Goal: Task Accomplishment & Management: Complete application form

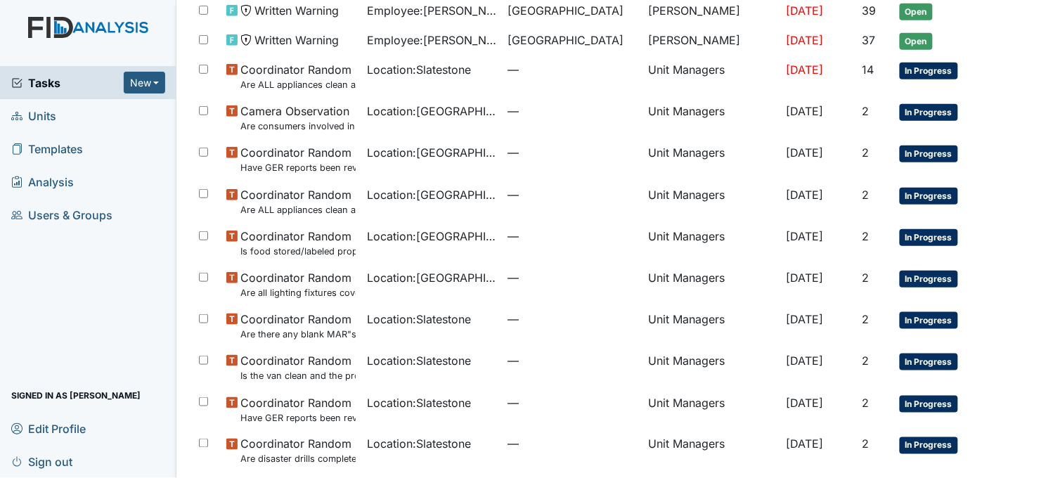
scroll to position [156, 0]
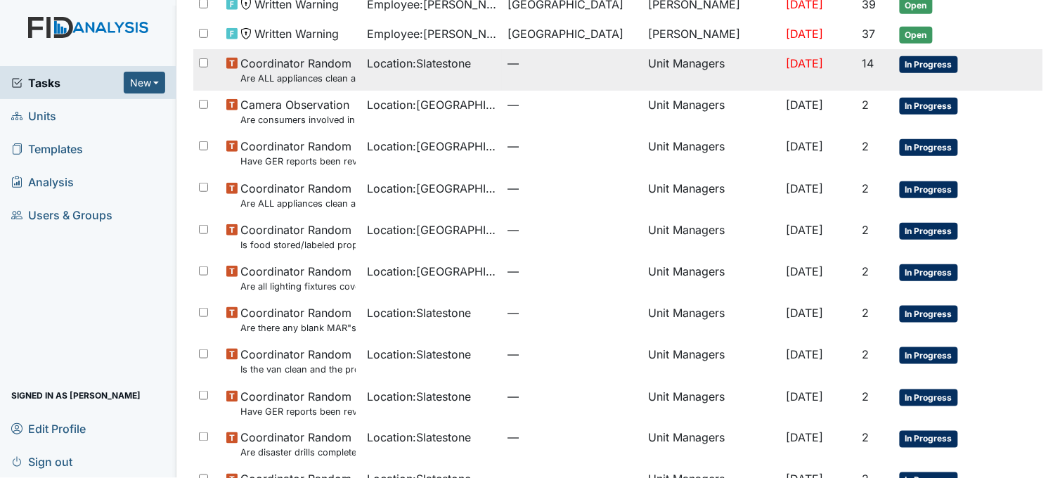
click at [434, 72] on span "Location : Slatestone" at bounding box center [419, 63] width 104 height 17
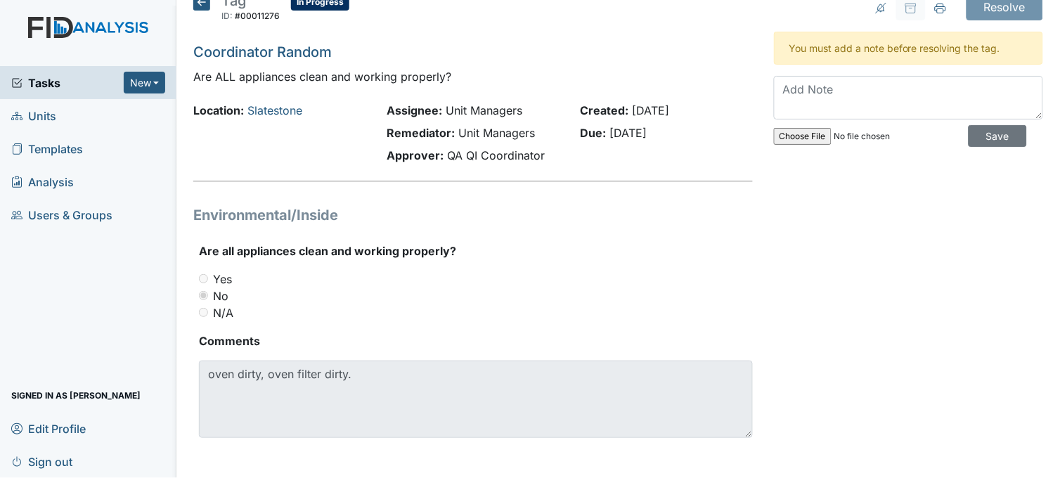
scroll to position [22, 0]
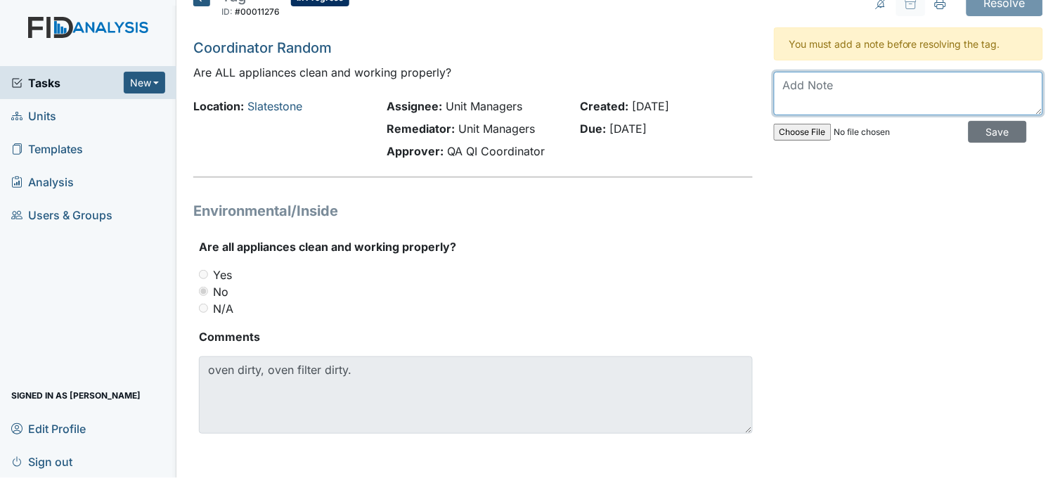
click at [799, 82] on textarea at bounding box center [908, 94] width 269 height 44
click at [886, 82] on textarea "both are cleaned" at bounding box center [908, 94] width 269 height 44
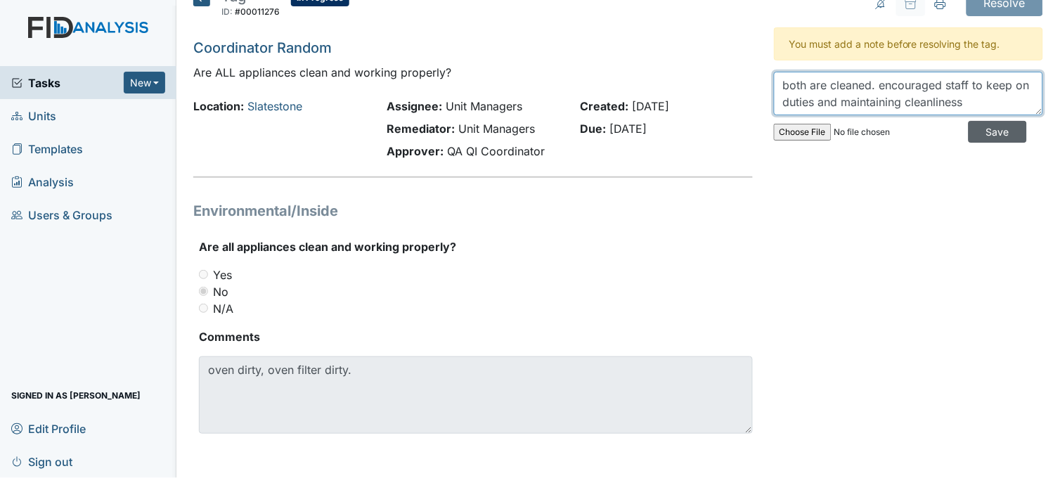
type textarea "both are cleaned. encouraged staff to keep on duties and maintaining cleanliness"
click at [977, 134] on input "Save" at bounding box center [998, 132] width 58 height 22
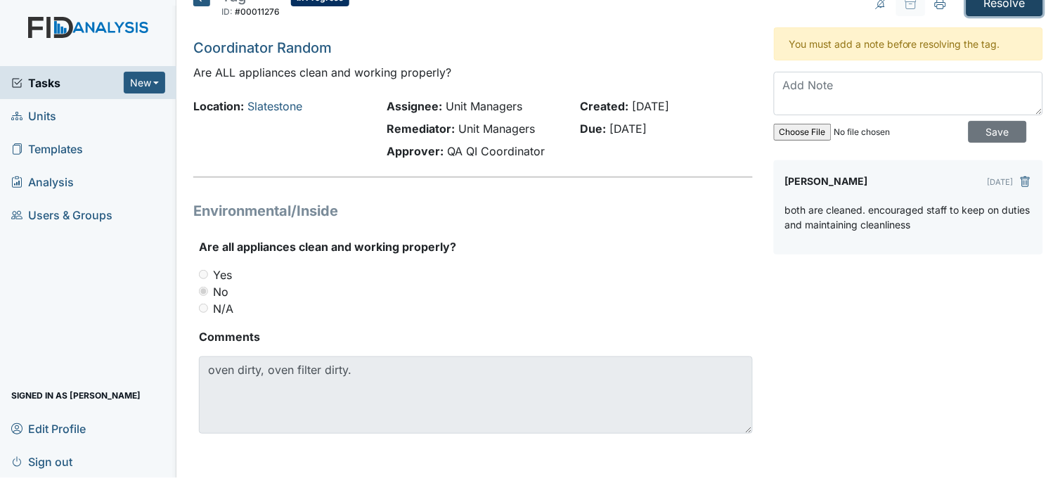
click at [1000, 8] on input "Resolve" at bounding box center [1005, 2] width 77 height 27
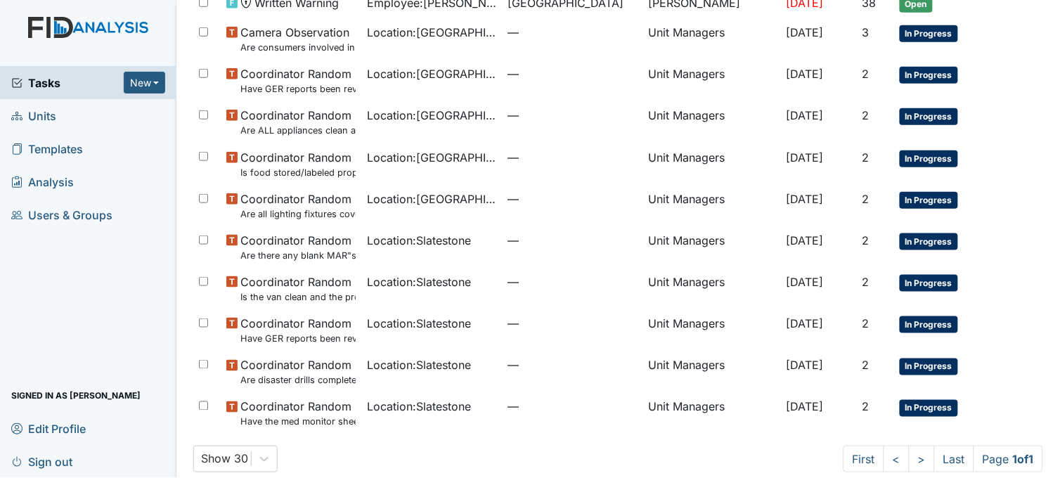
scroll to position [234, 0]
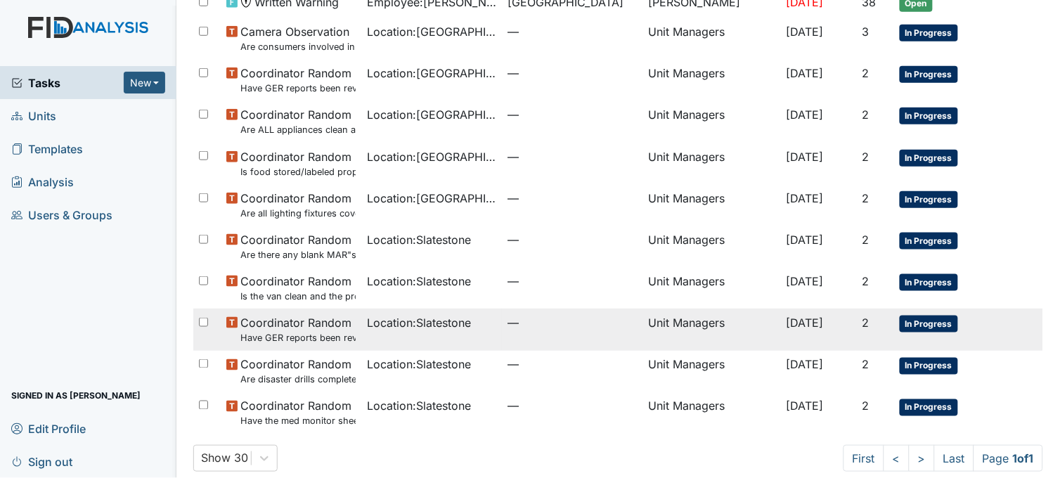
click at [455, 328] on span "Location : Slatestone" at bounding box center [419, 322] width 104 height 17
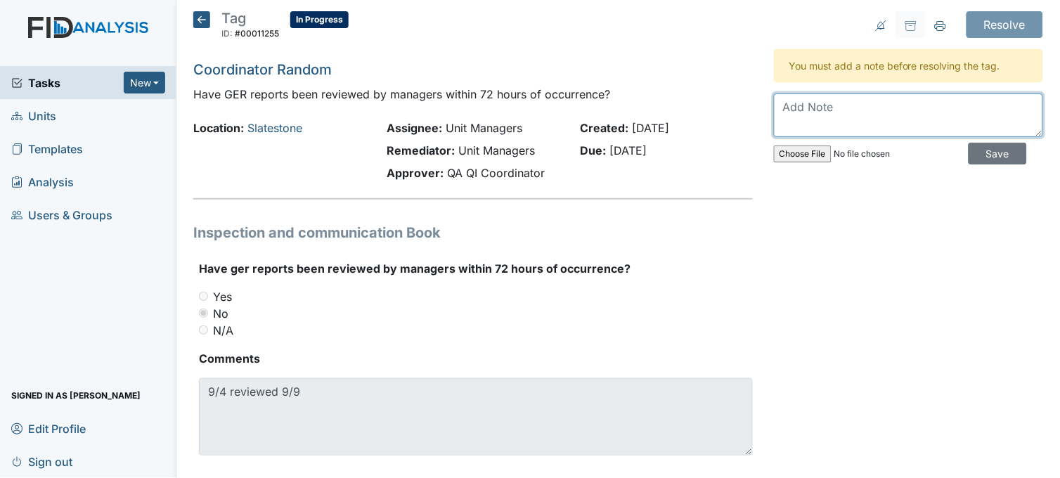
click at [816, 118] on textarea at bounding box center [908, 116] width 269 height 44
drag, startPoint x: 872, startPoint y: 107, endPoint x: 775, endPoint y: 106, distance: 97.0
click at [775, 106] on textarea "will be moree actie" at bounding box center [908, 116] width 269 height 44
click at [798, 112] on textarea "Will ." at bounding box center [908, 116] width 269 height 44
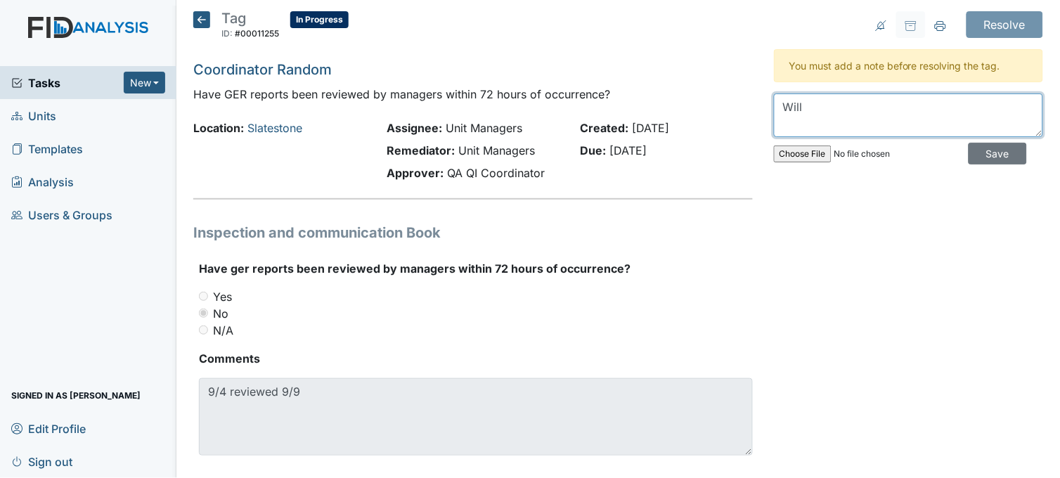
scroll to position [0, 0]
type textarea "W"
click at [944, 106] on textarea "Will make sure to review, check and sign A/I reports daily." at bounding box center [908, 116] width 269 height 44
type textarea "Will make sure to review, check injury and sign A/I reports daily."
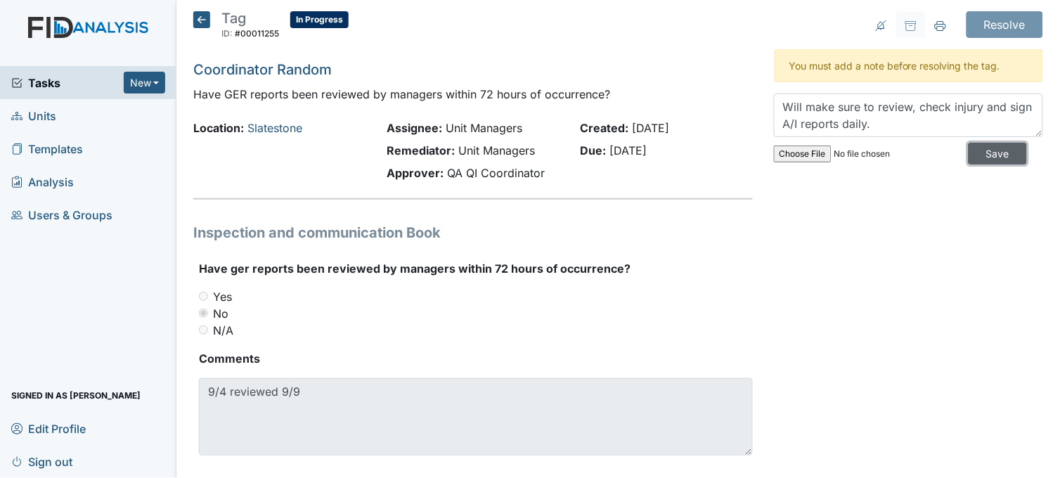
click at [969, 151] on input "Save" at bounding box center [998, 154] width 58 height 22
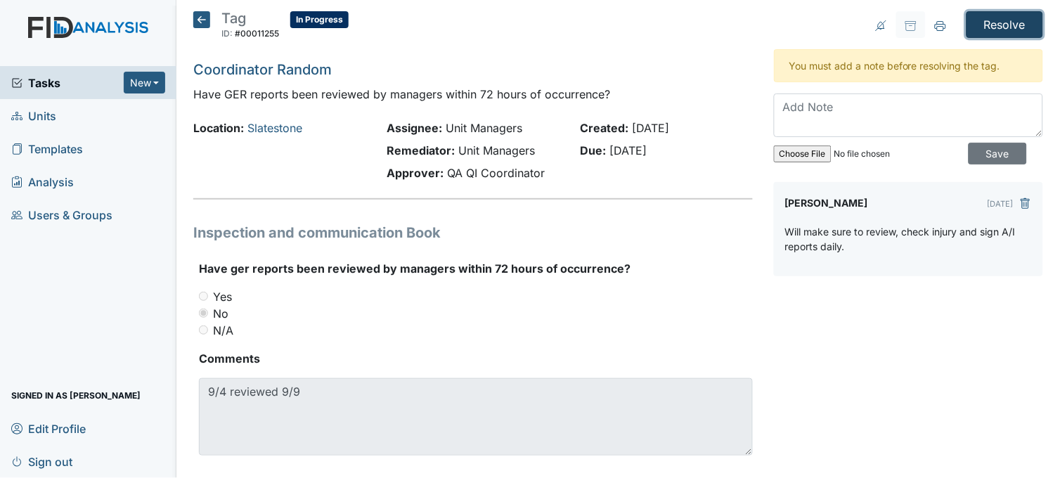
click at [985, 25] on input "Resolve" at bounding box center [1005, 24] width 77 height 27
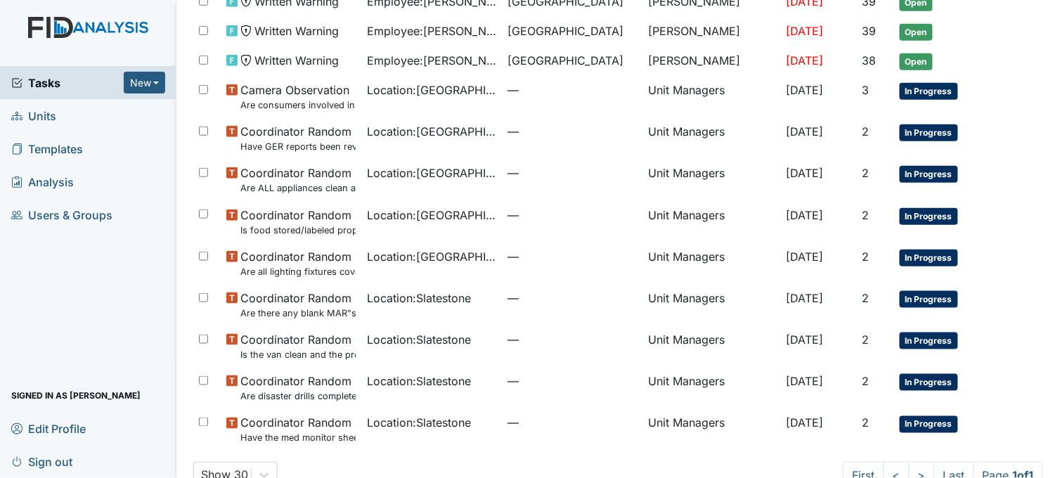
scroll to position [211, 0]
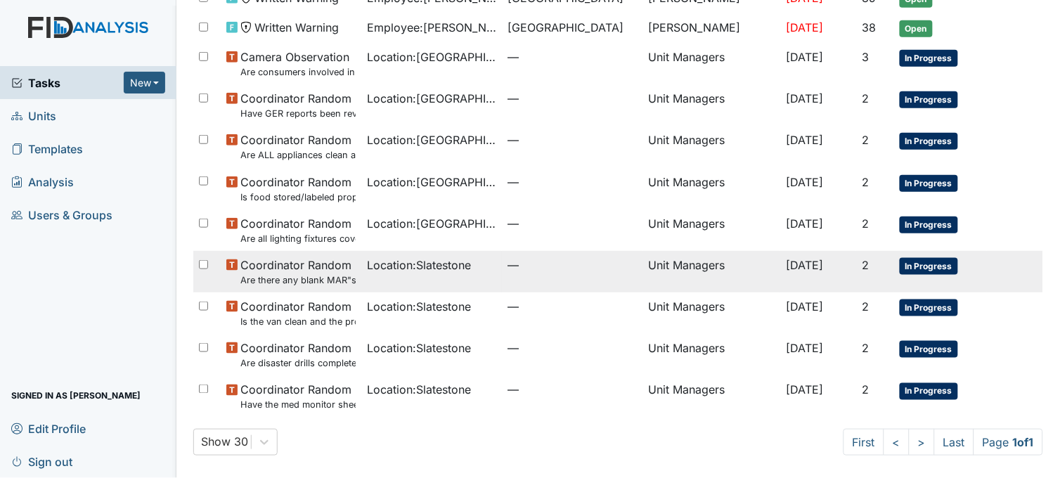
click at [470, 268] on div "Location : Slatestone" at bounding box center [431, 265] width 129 height 17
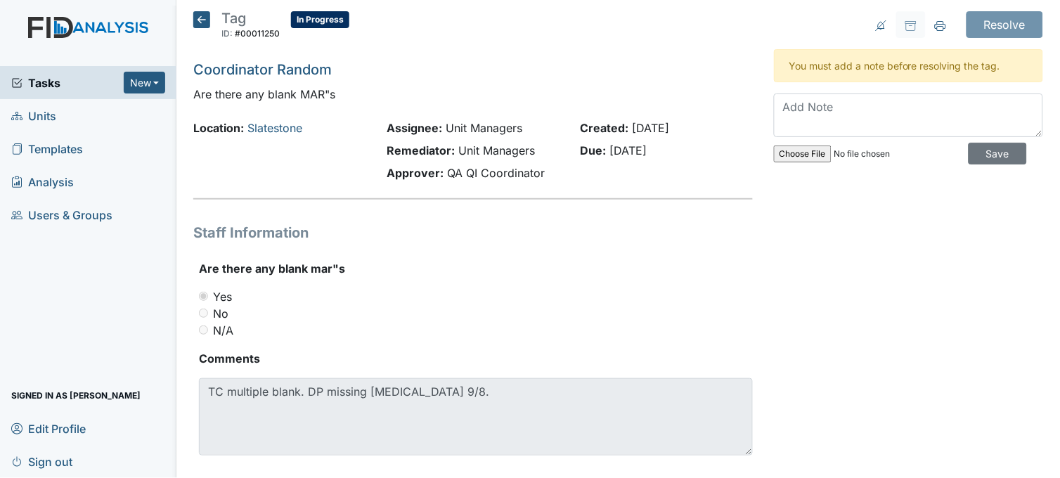
click at [202, 18] on icon at bounding box center [201, 19] width 17 height 17
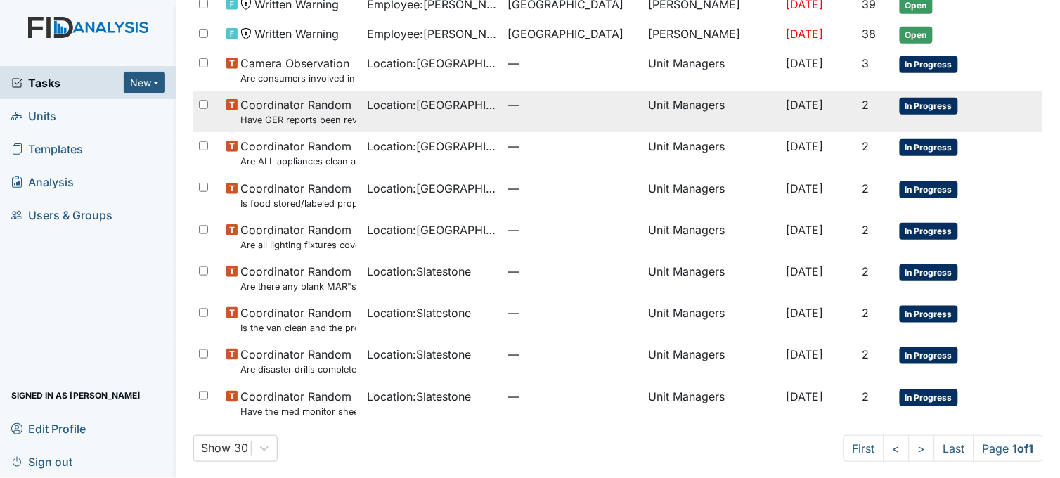
scroll to position [165, 0]
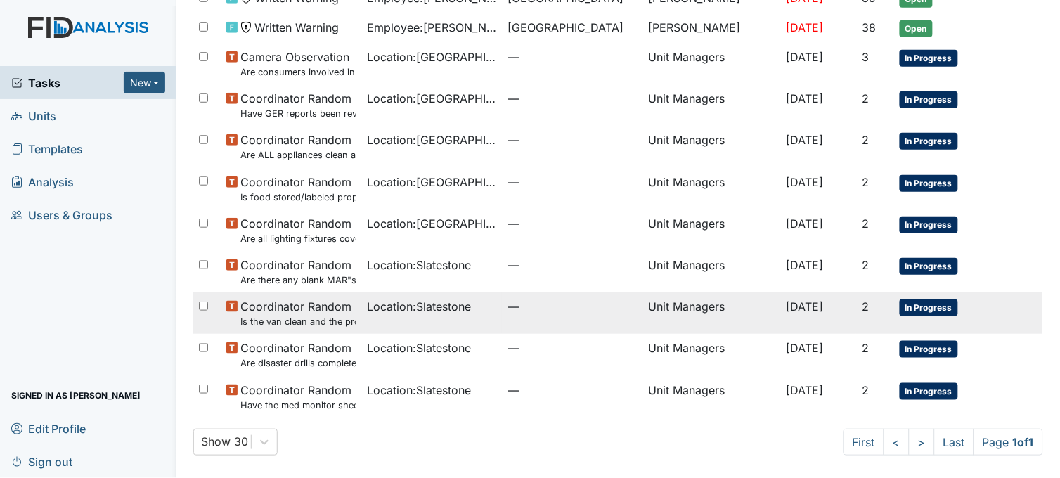
click at [441, 312] on span "Location : Slatestone" at bounding box center [419, 306] width 104 height 17
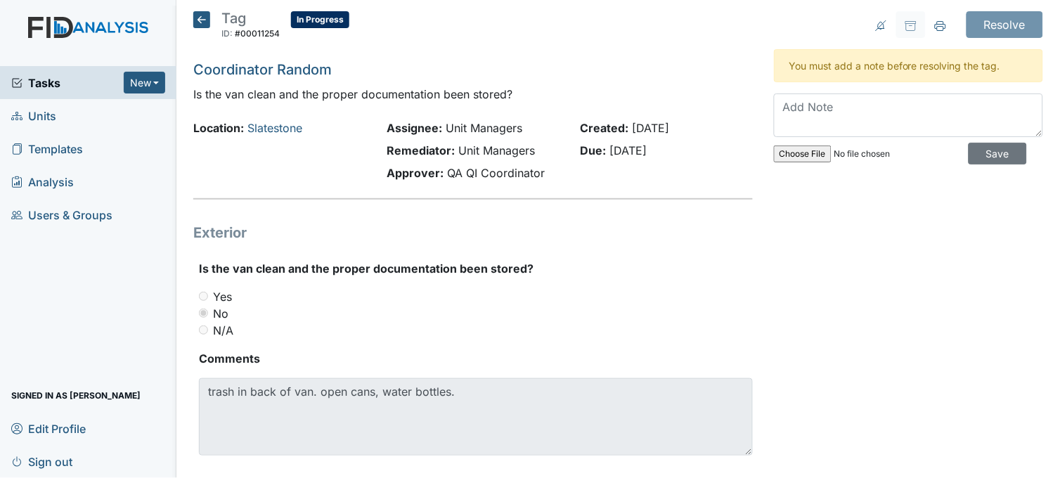
click at [200, 24] on icon at bounding box center [201, 19] width 17 height 17
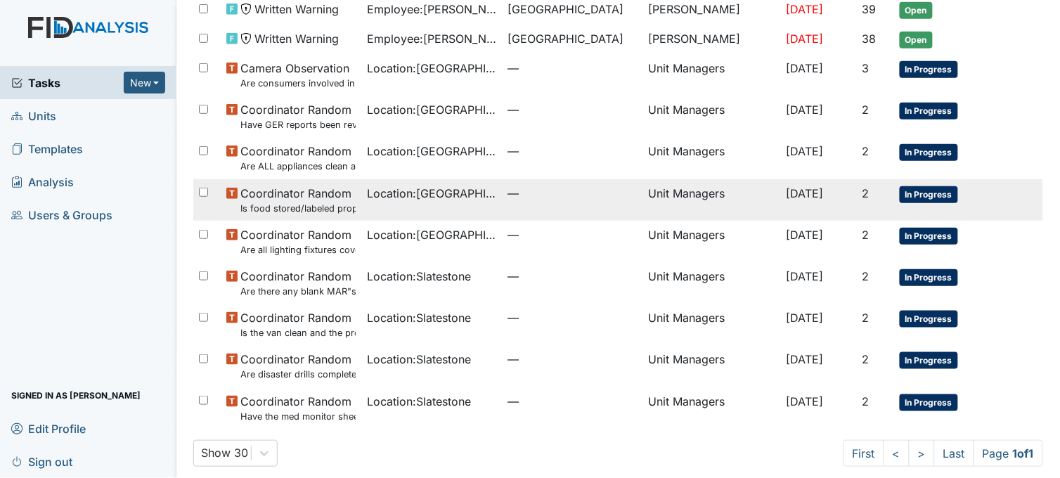
scroll to position [165, 0]
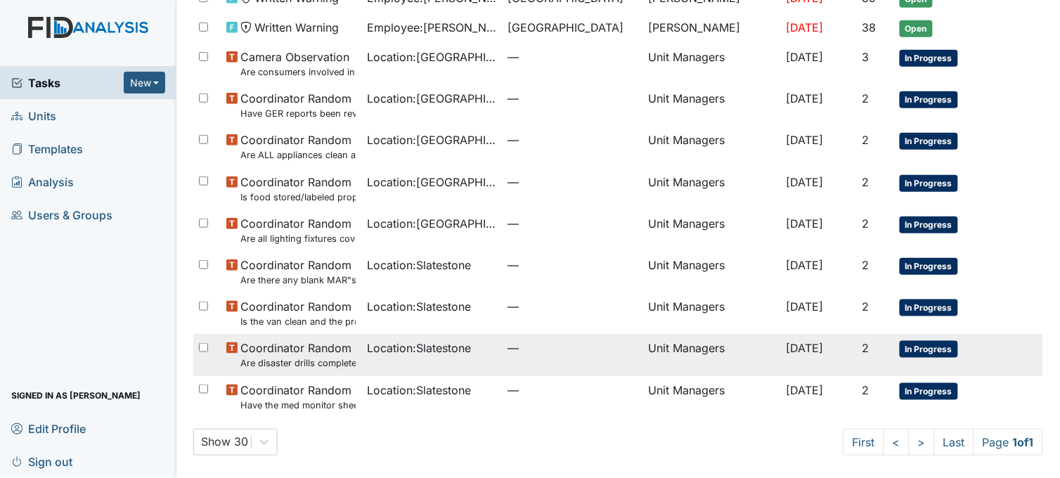
click at [423, 360] on td "Location : Slatestone" at bounding box center [431, 354] width 141 height 41
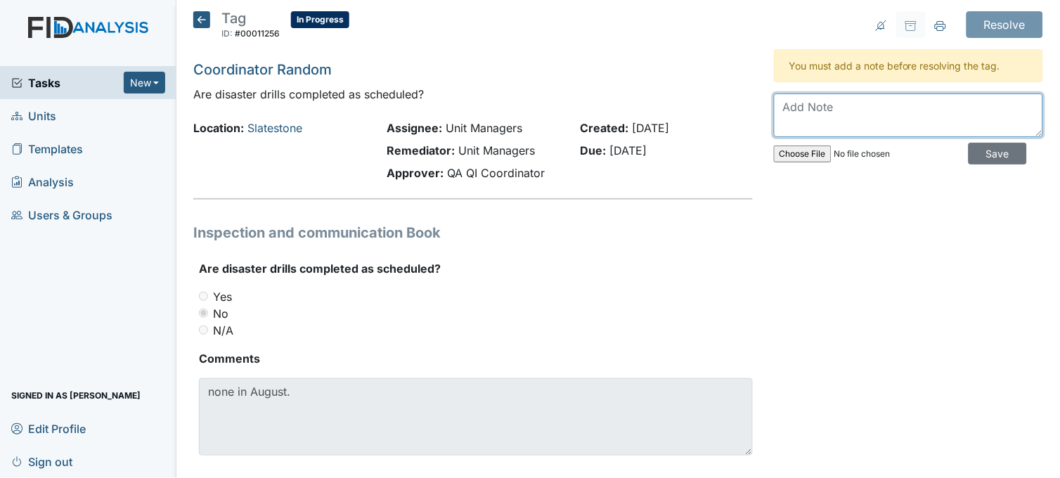
click at [825, 118] on textarea at bounding box center [908, 116] width 269 height 44
type textarea "Fire drills done and in FIDS"
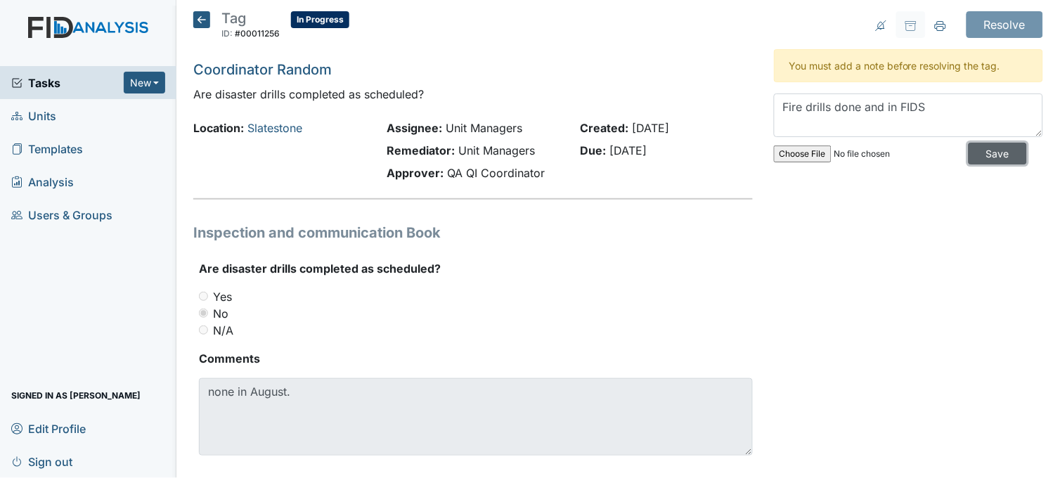
click at [969, 157] on input "Save" at bounding box center [998, 154] width 58 height 22
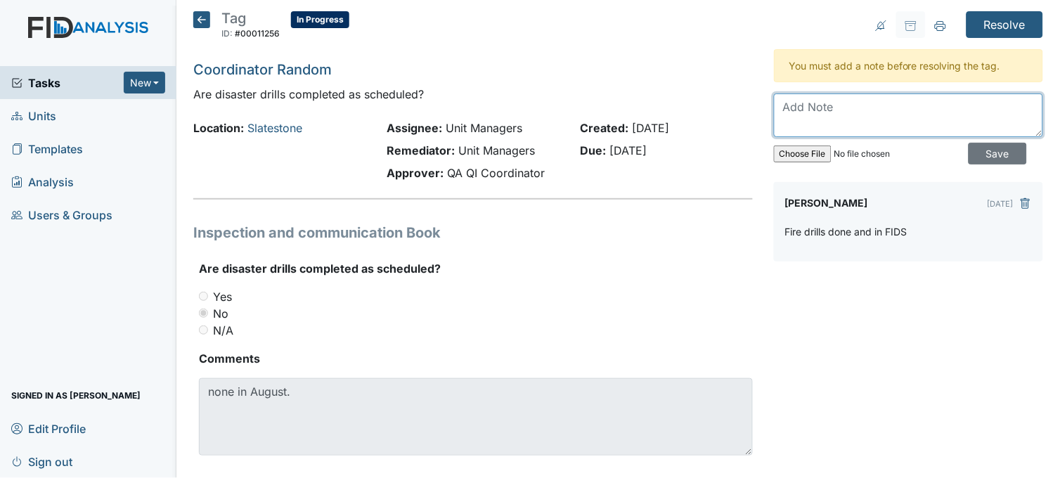
click at [849, 118] on textarea at bounding box center [908, 116] width 269 height 44
type textarea "f"
type textarea "only fire drills for August"
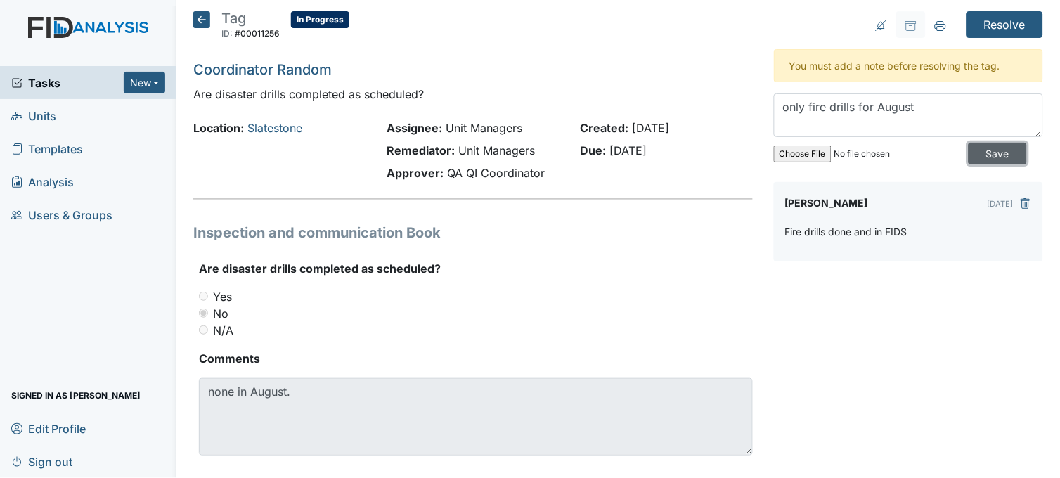
click at [975, 148] on input "Save" at bounding box center [998, 154] width 58 height 22
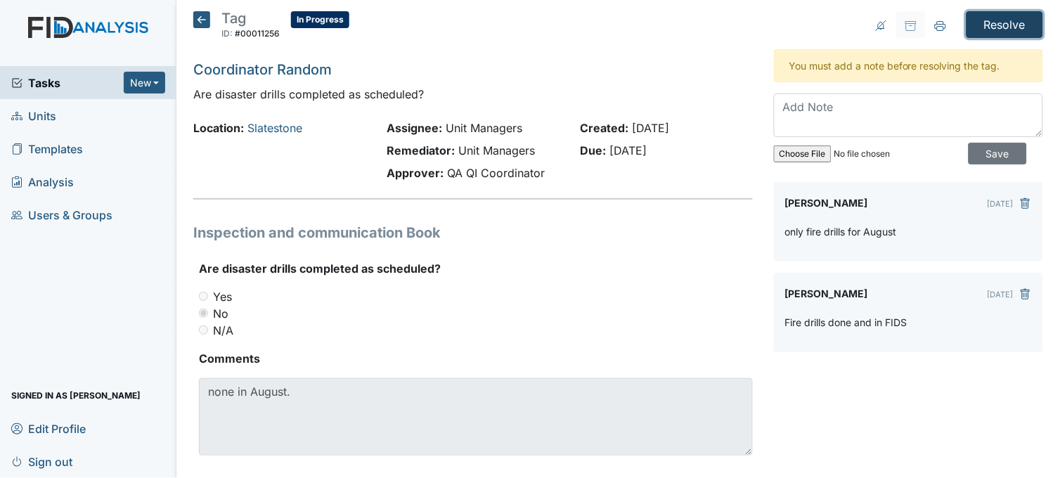
click at [989, 21] on input "Resolve" at bounding box center [1005, 24] width 77 height 27
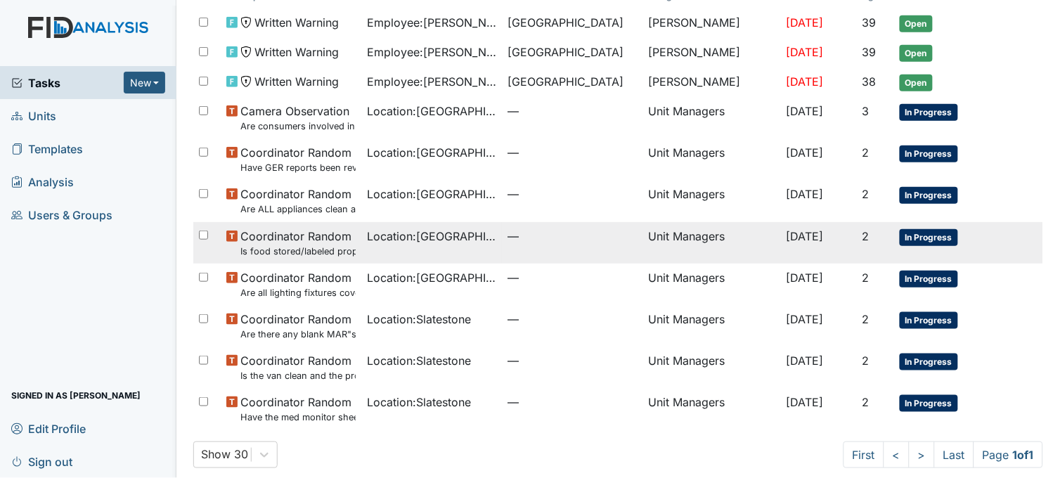
scroll to position [169, 0]
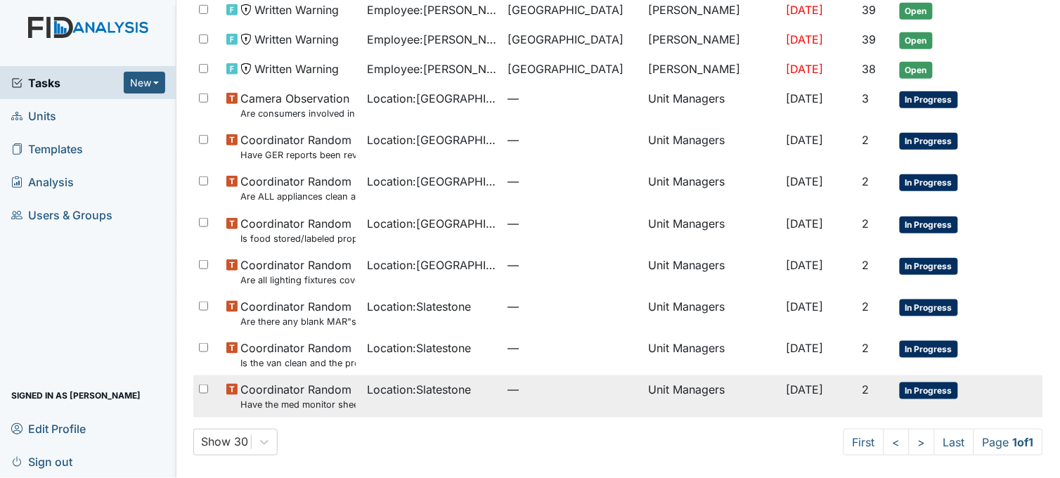
click at [437, 395] on span "Location : Slatestone" at bounding box center [419, 389] width 104 height 17
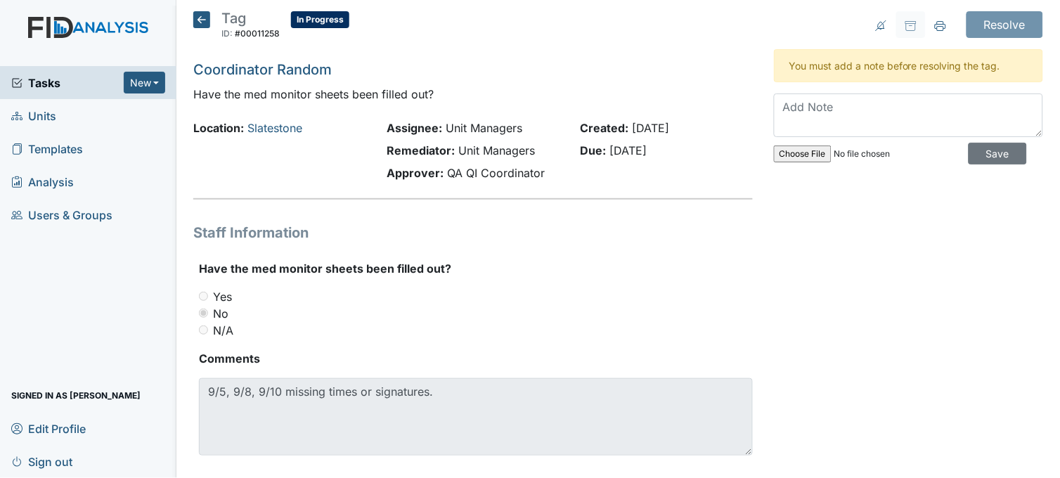
click at [202, 20] on icon at bounding box center [201, 19] width 17 height 17
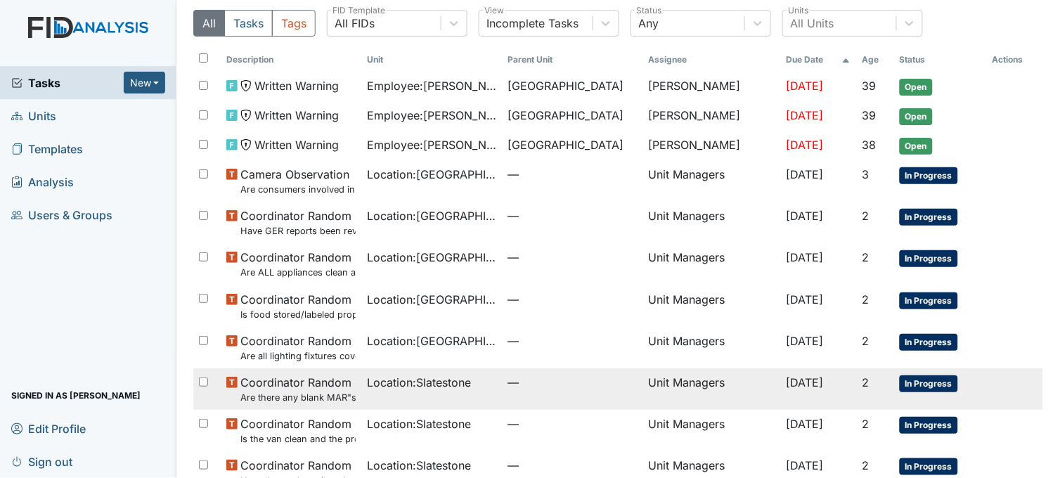
scroll to position [44, 0]
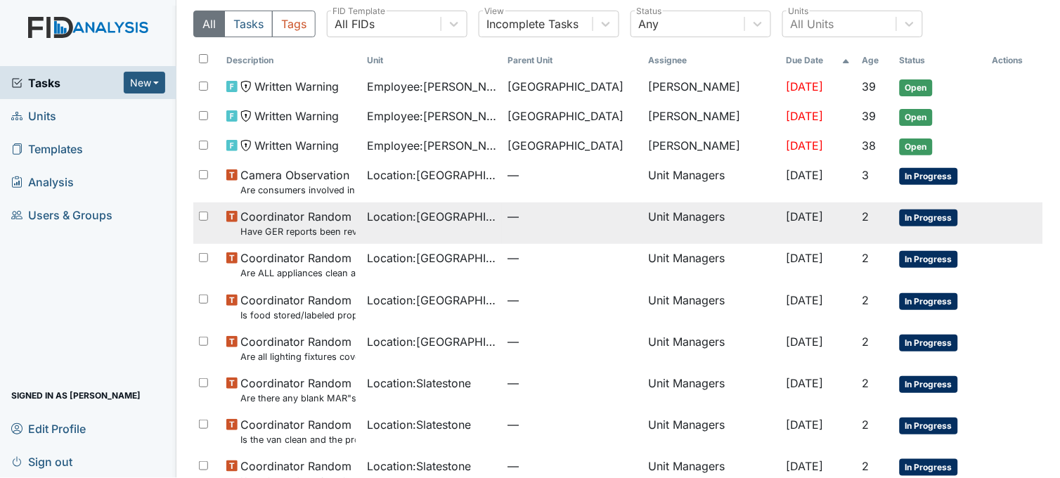
click at [401, 215] on span "Location : Beaufort Heights" at bounding box center [431, 216] width 129 height 17
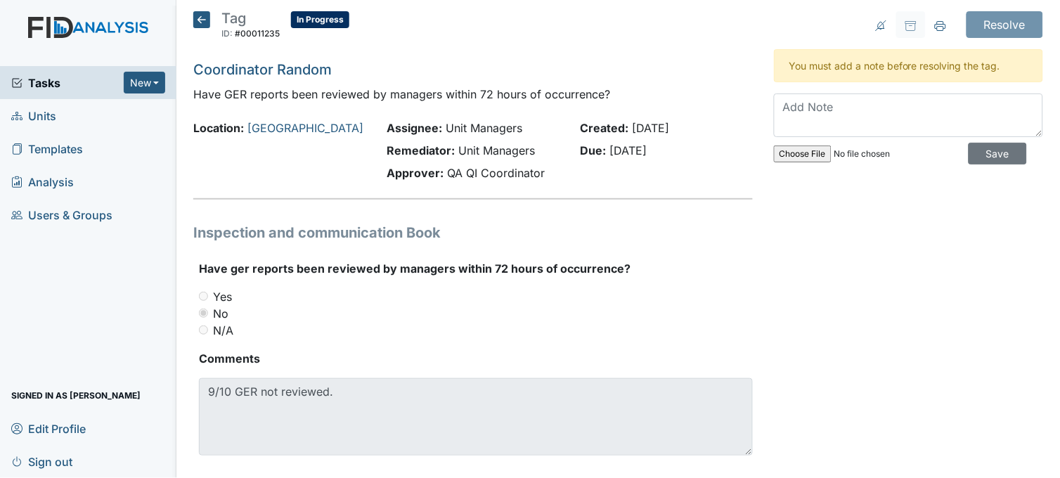
click at [198, 20] on icon at bounding box center [201, 19] width 17 height 17
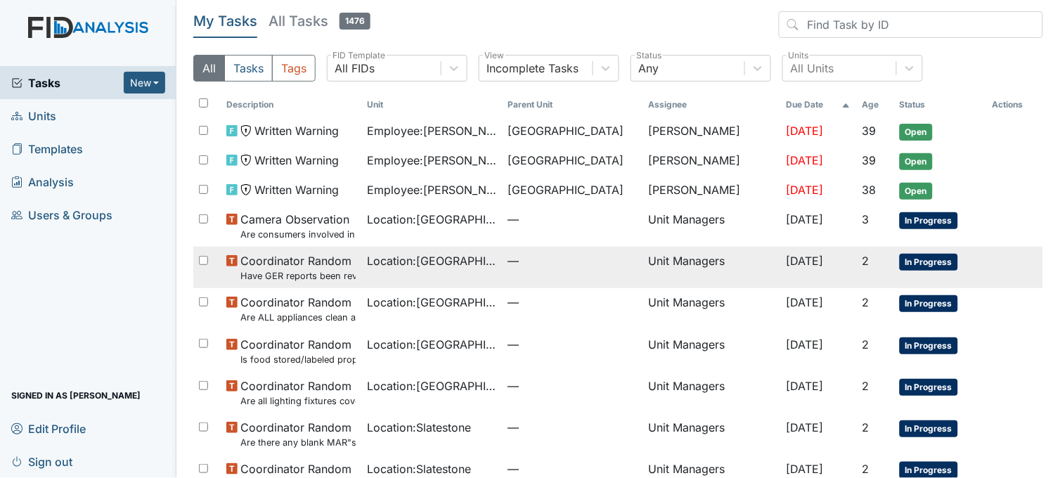
click at [420, 259] on span "Location : [GEOGRAPHIC_DATA]" at bounding box center [431, 260] width 129 height 17
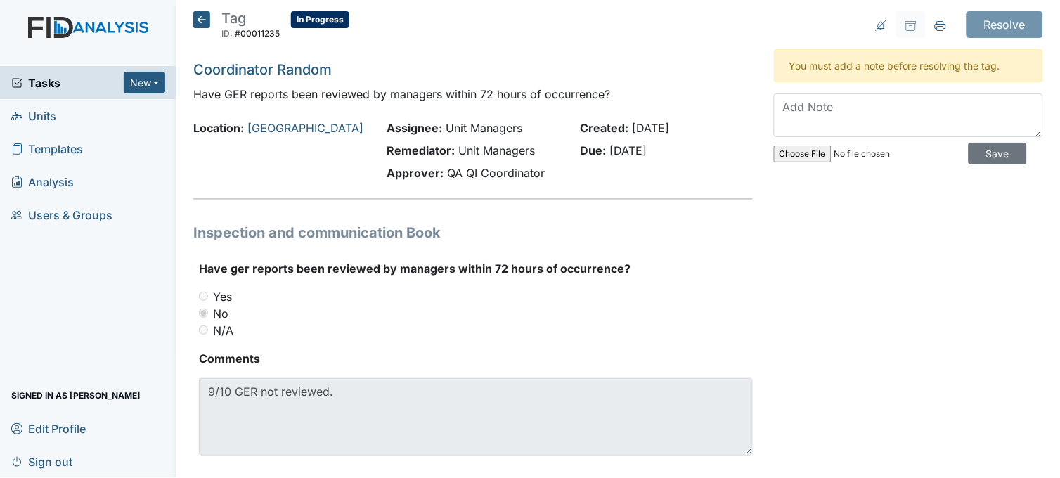
click at [198, 20] on icon at bounding box center [201, 19] width 17 height 17
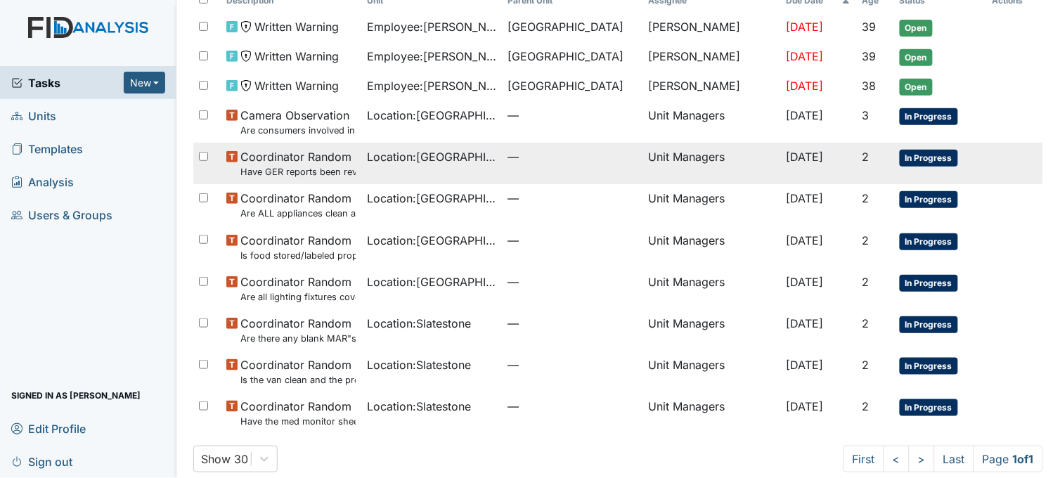
scroll to position [122, 0]
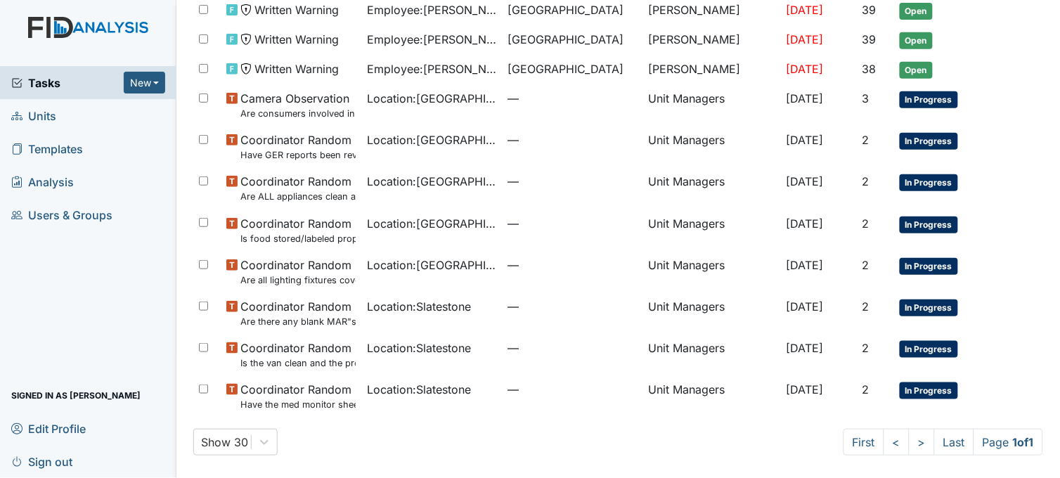
click at [49, 112] on span "Units" at bounding box center [33, 116] width 45 height 22
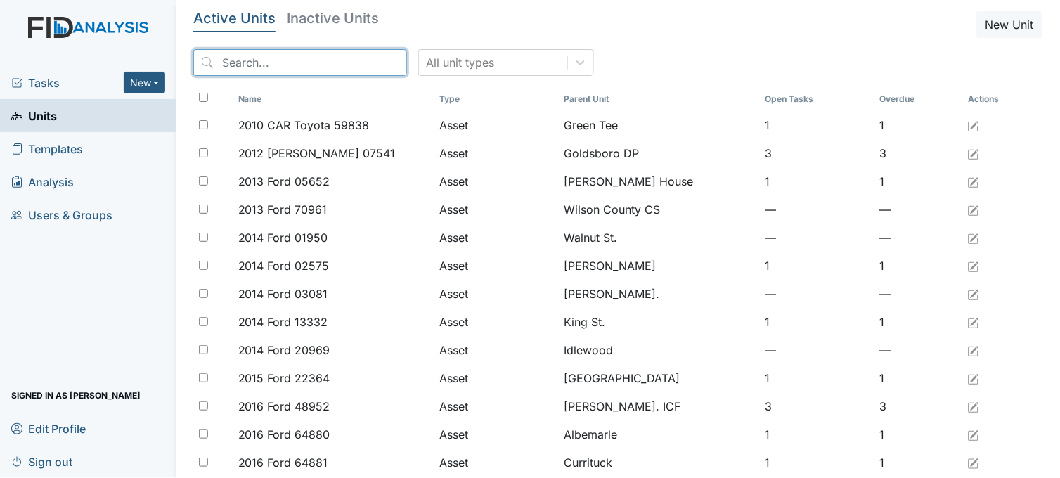
click at [285, 64] on input "search" at bounding box center [300, 62] width 214 height 27
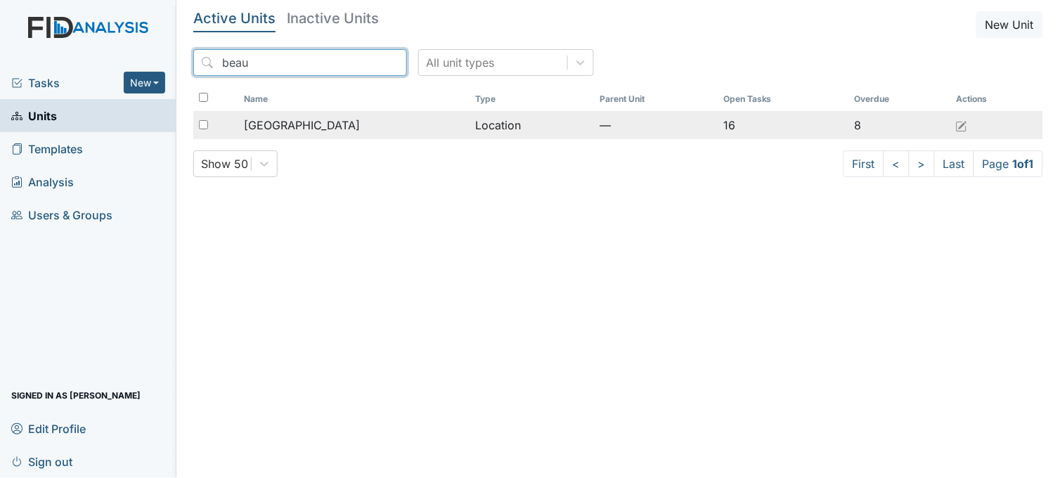
type input "beau"
click at [324, 120] on span "Beaufort Heights" at bounding box center [302, 125] width 116 height 17
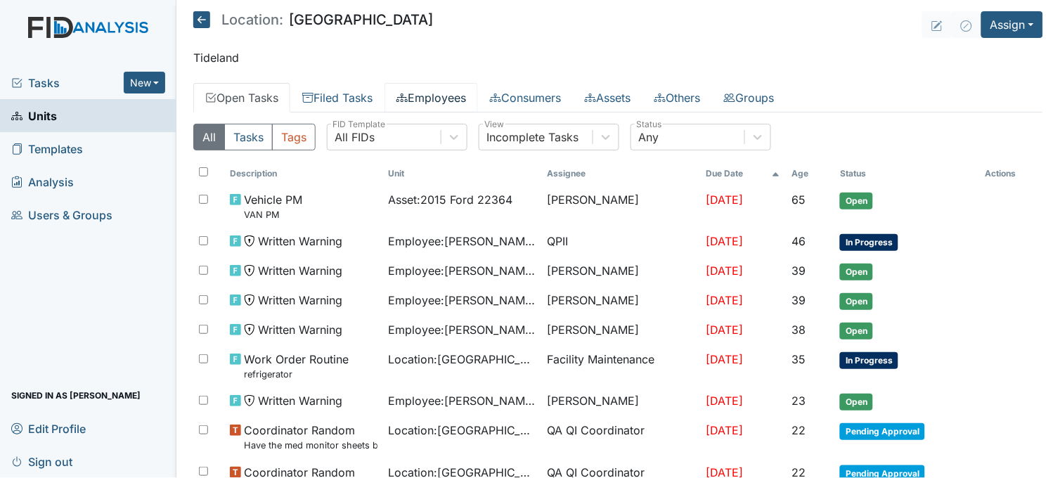
click at [464, 98] on link "Employees" at bounding box center [432, 98] width 94 height 30
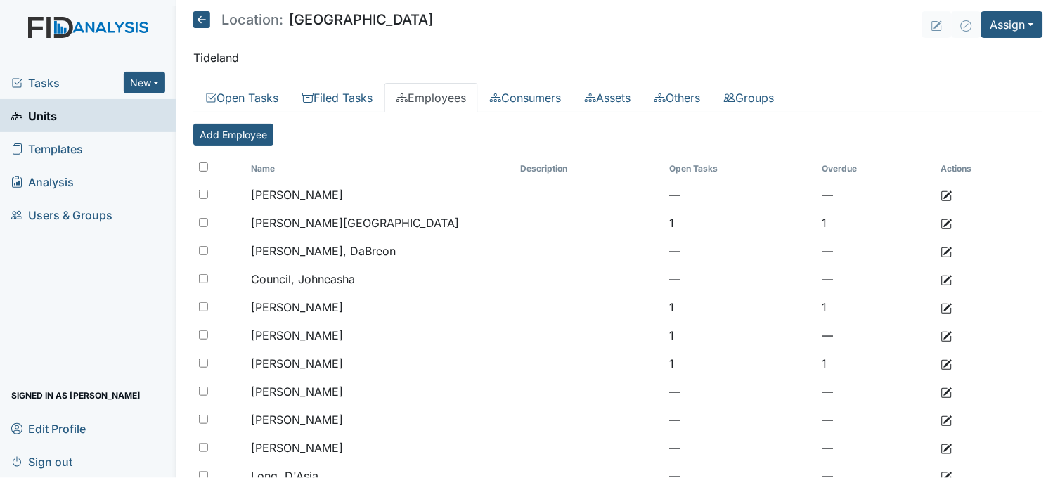
click at [78, 118] on link "Units" at bounding box center [88, 115] width 176 height 33
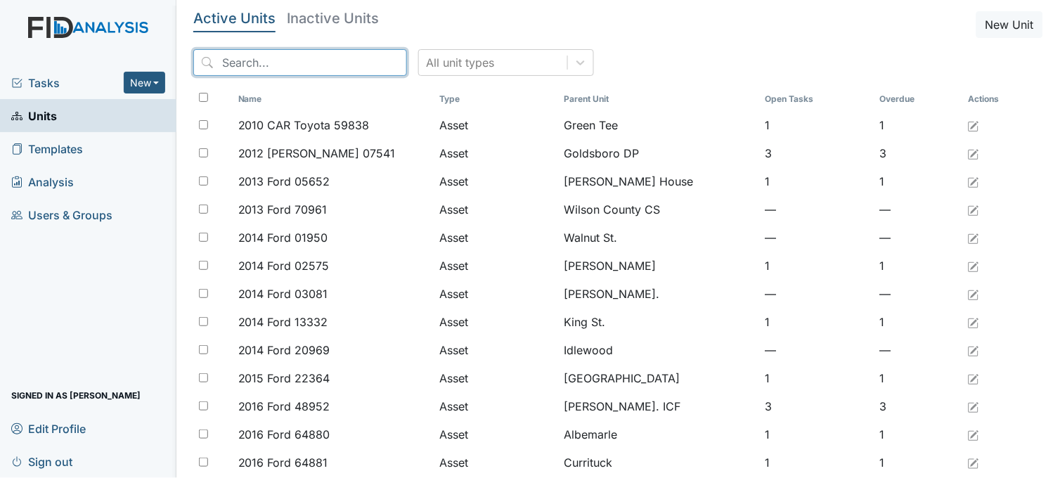
click at [319, 63] on input "search" at bounding box center [300, 62] width 214 height 27
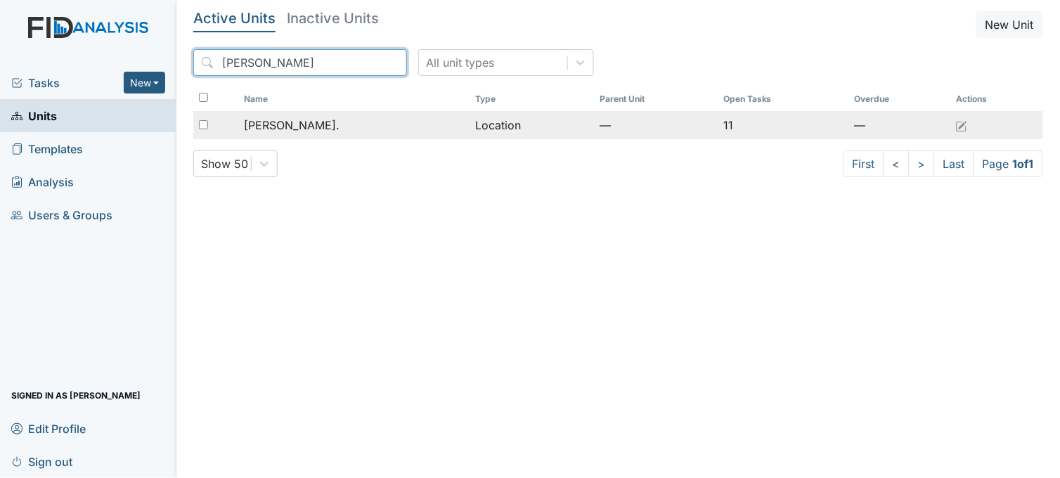
type input "dix"
click at [321, 122] on div "[PERSON_NAME]." at bounding box center [354, 125] width 220 height 17
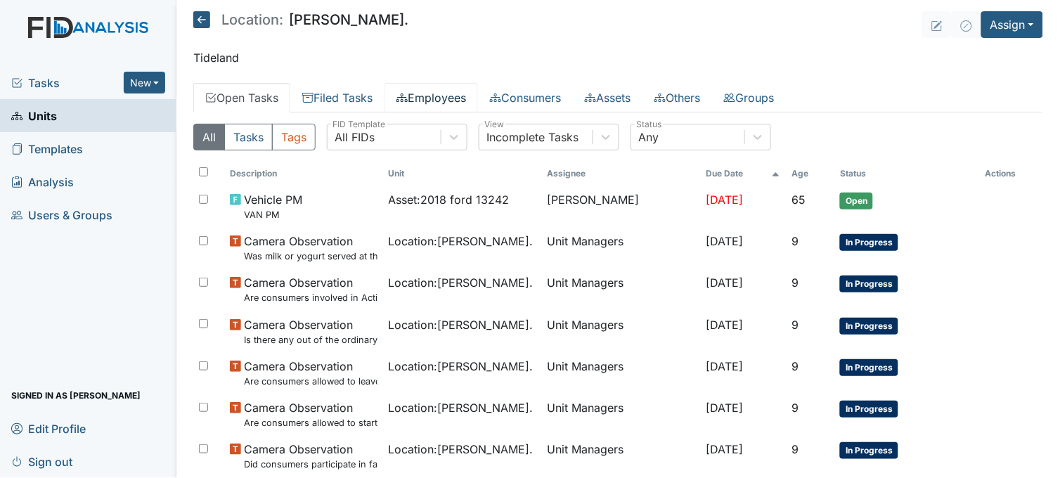
click at [451, 96] on link "Employees" at bounding box center [432, 98] width 94 height 30
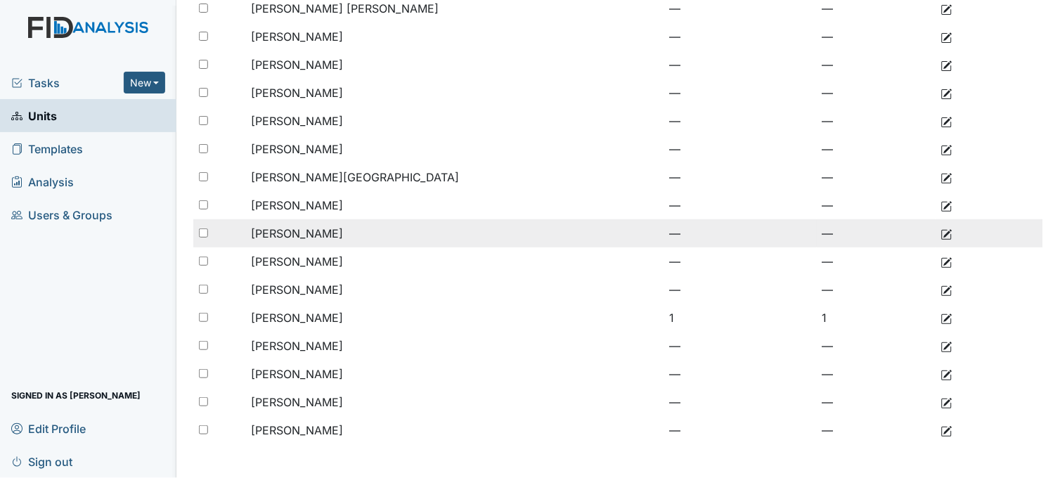
scroll to position [215, 0]
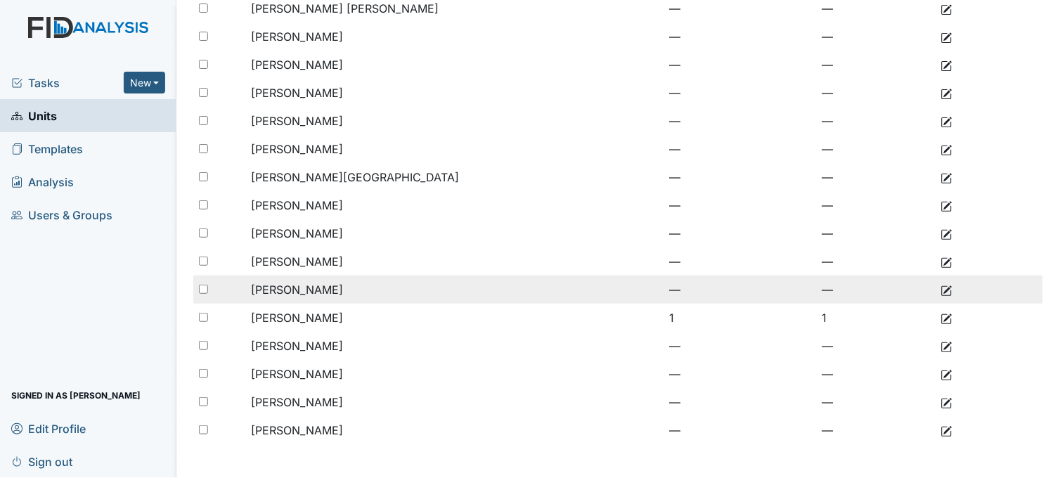
click at [293, 288] on span "[PERSON_NAME]" at bounding box center [297, 290] width 92 height 14
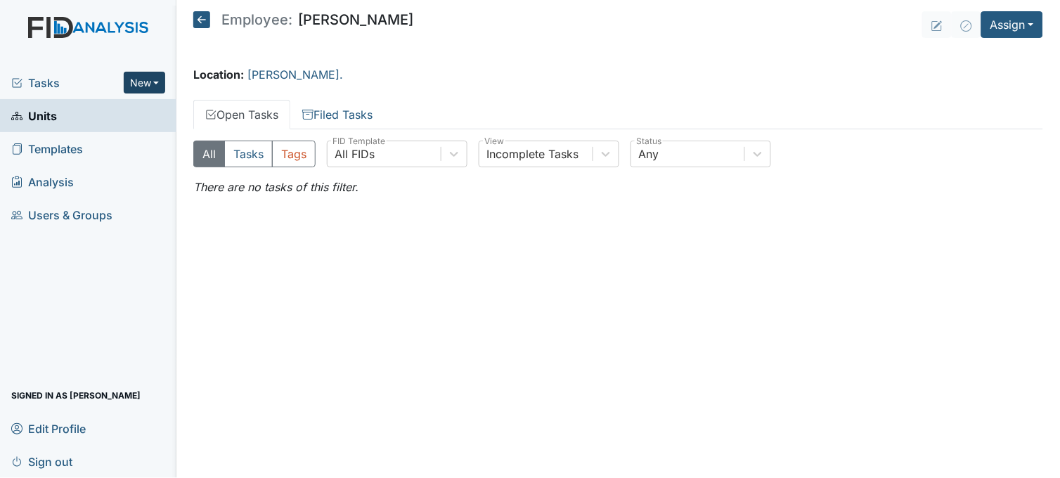
click at [153, 80] on button "New" at bounding box center [145, 83] width 42 height 22
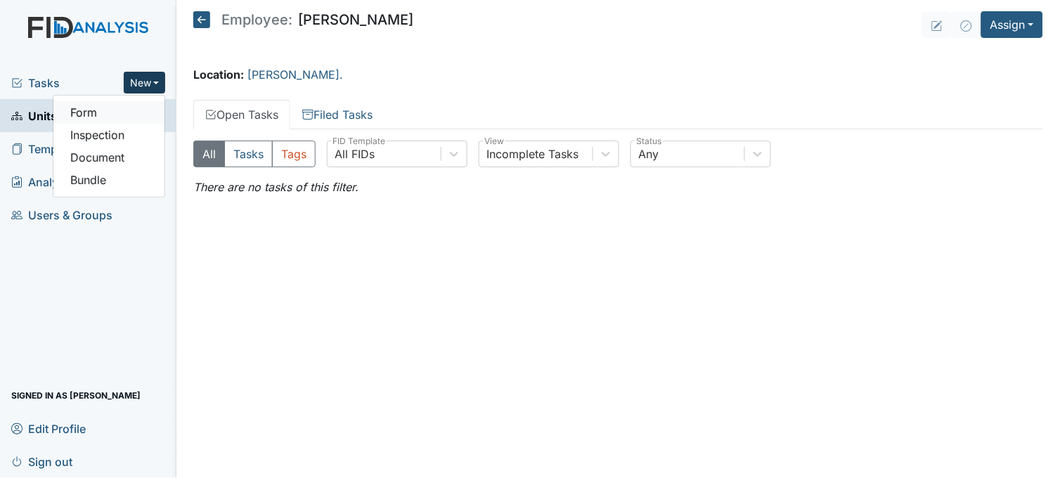
click at [131, 115] on link "Form" at bounding box center [108, 112] width 111 height 22
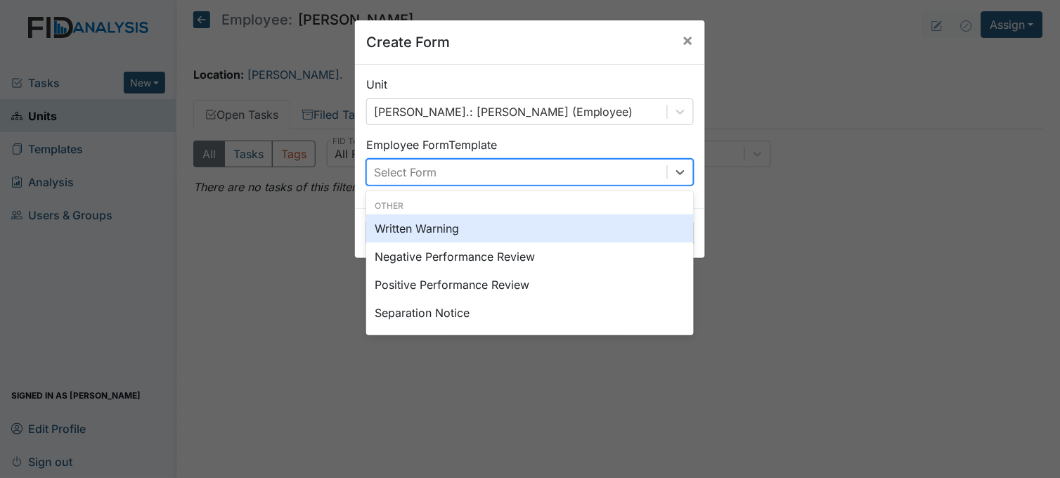
click at [503, 160] on div "Select Form" at bounding box center [517, 172] width 300 height 25
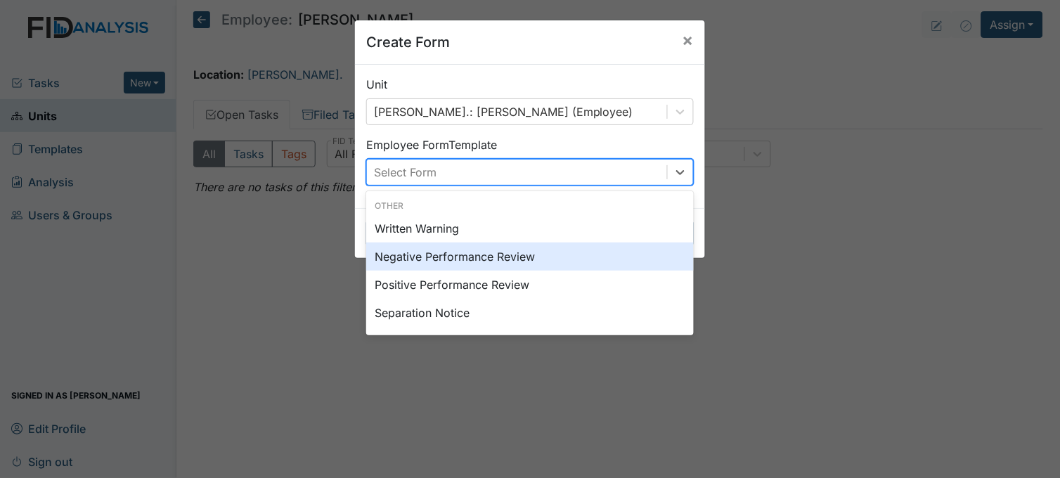
click at [460, 257] on div "Negative Performance Review" at bounding box center [530, 257] width 328 height 28
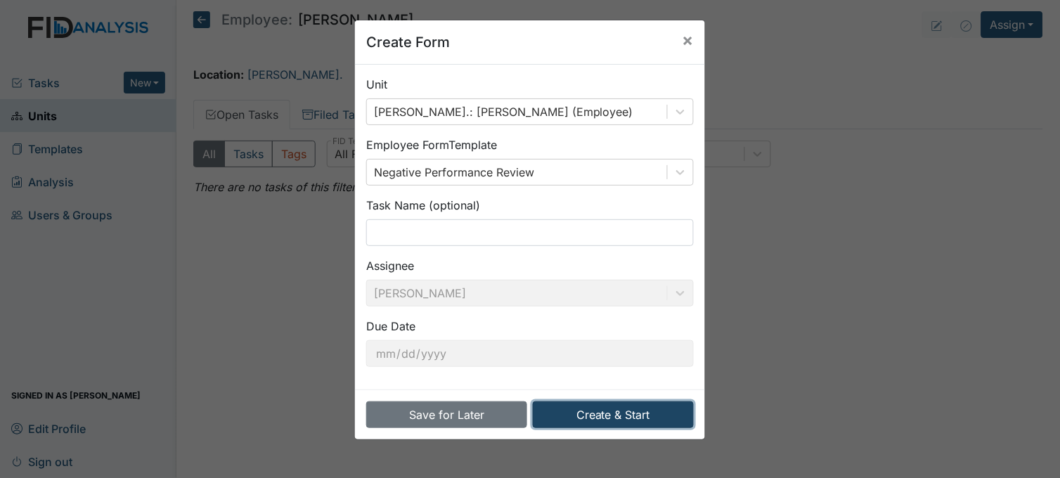
click at [600, 415] on button "Create & Start" at bounding box center [613, 414] width 161 height 27
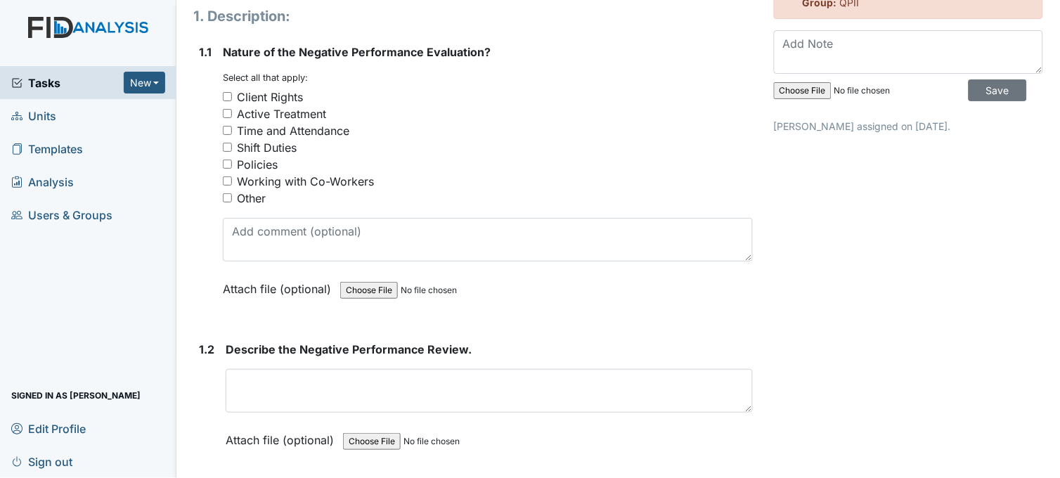
scroll to position [156, 0]
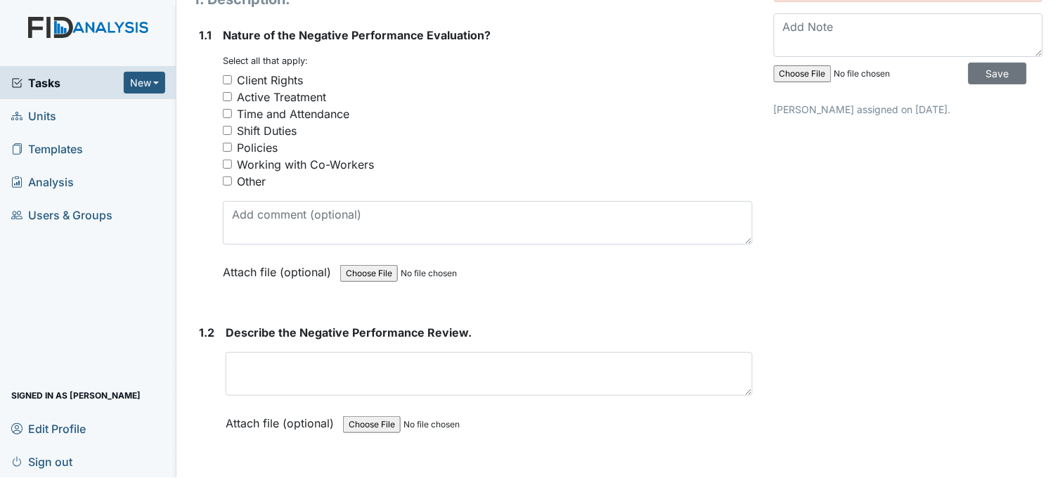
click at [223, 109] on input "Time and Attendance" at bounding box center [227, 113] width 9 height 9
checkbox input "true"
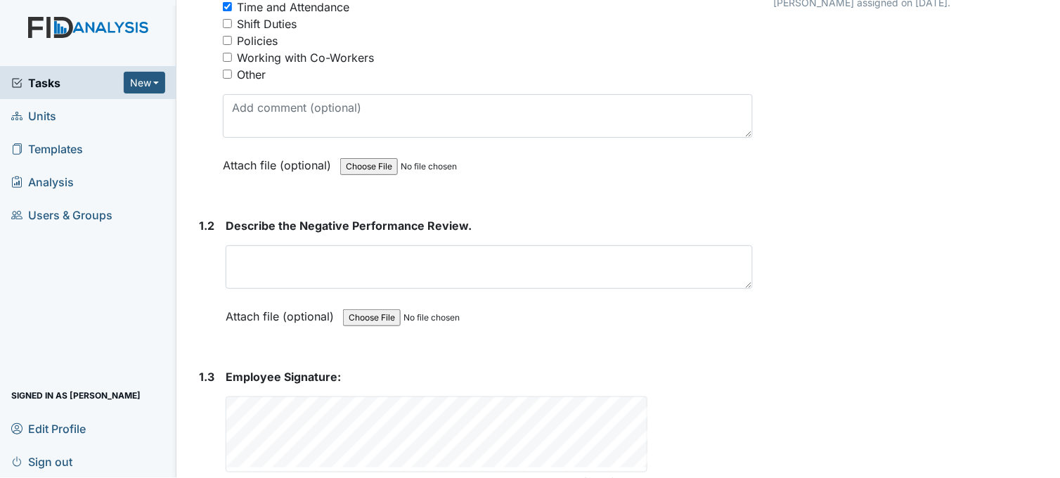
scroll to position [312, 0]
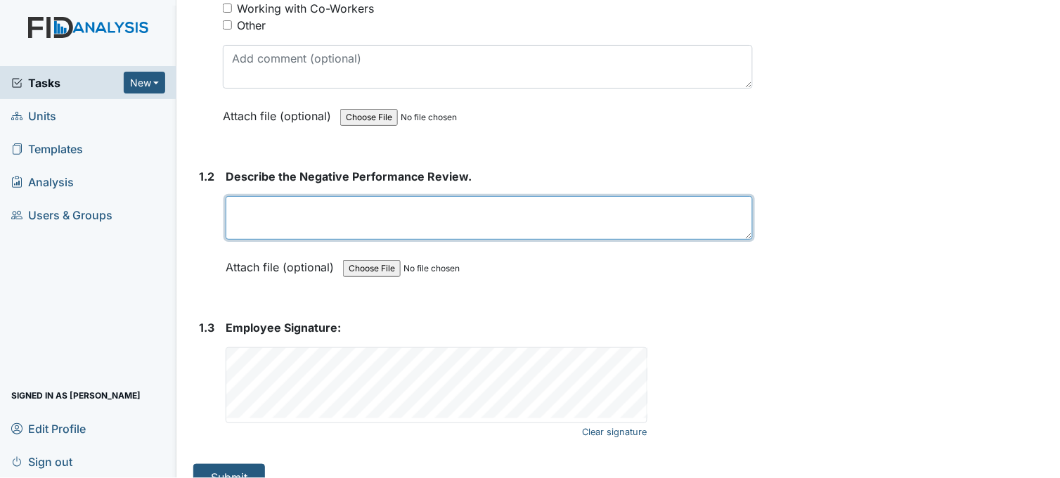
click at [383, 223] on textarea at bounding box center [489, 218] width 527 height 44
click at [475, 207] on textarea "He was late to work twice this week. 9/18/25/9/19/25" at bounding box center [489, 218] width 527 height 44
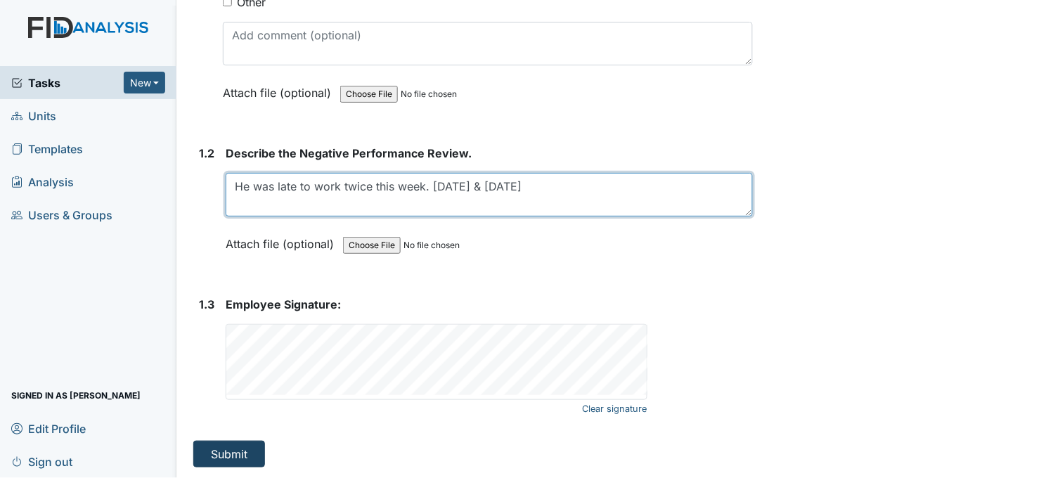
type textarea "He was late to work twice this week. 9/18/25 & 9/19/25"
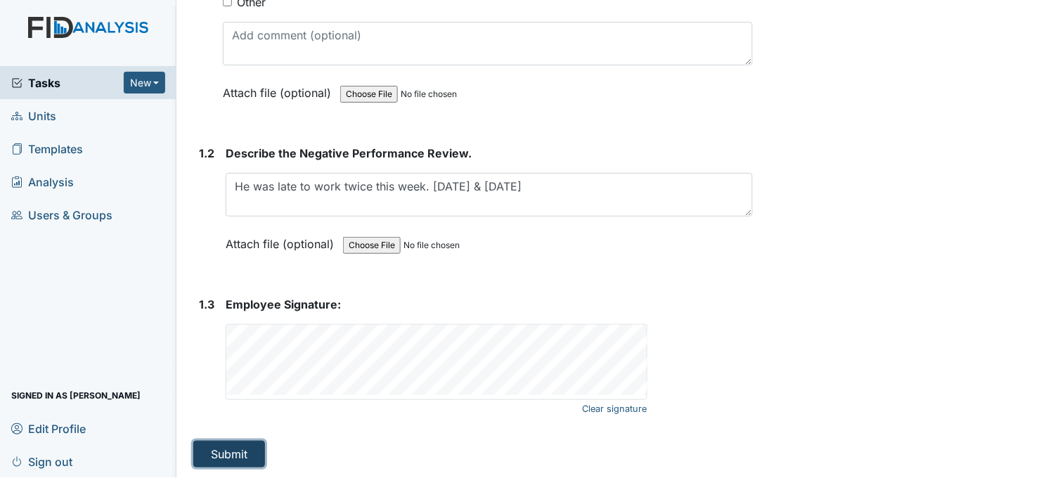
click at [229, 456] on button "Submit" at bounding box center [229, 454] width 72 height 27
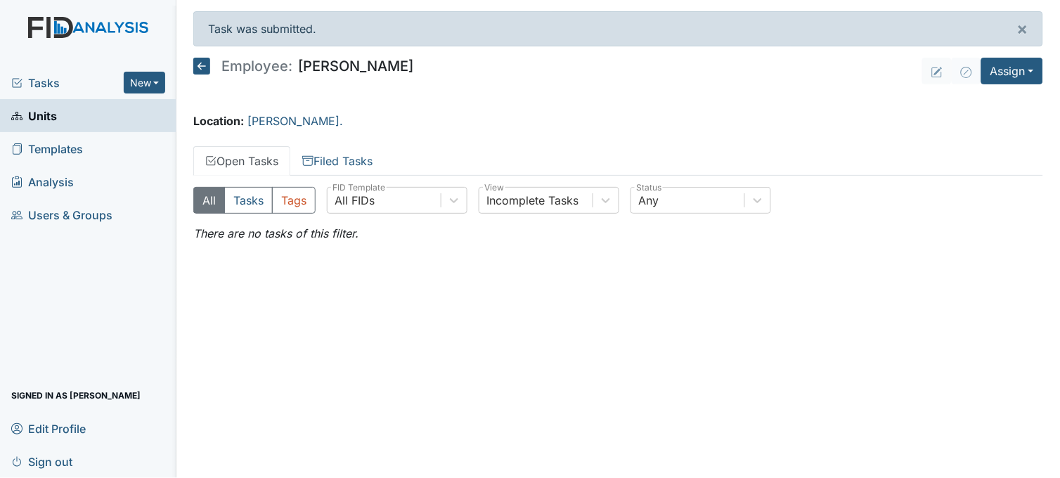
click at [76, 84] on span "Tasks" at bounding box center [67, 83] width 112 height 17
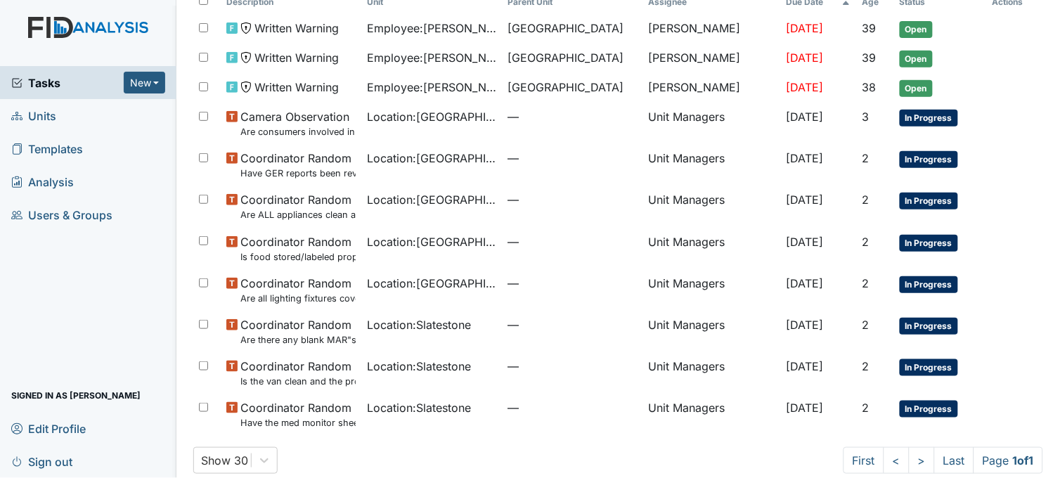
scroll to position [122, 0]
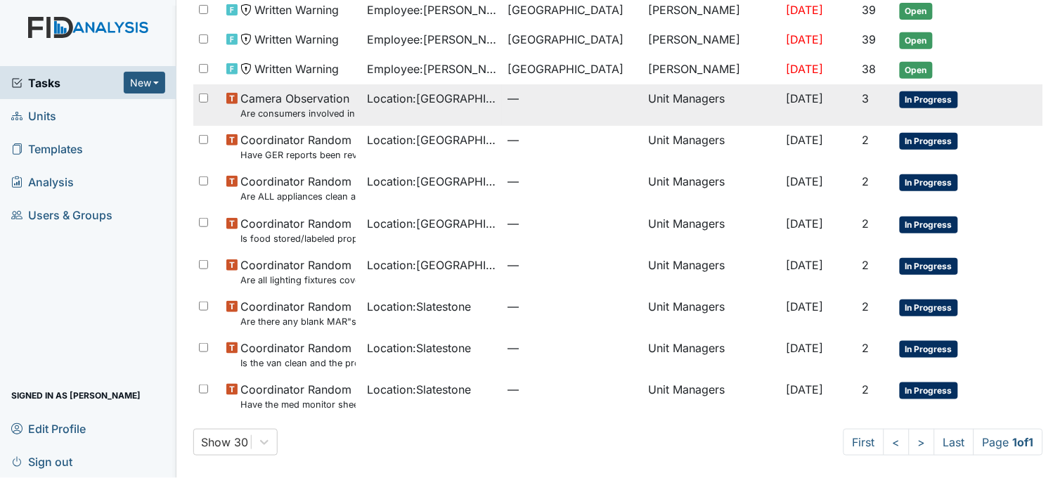
click at [441, 110] on td "Location : [GEOGRAPHIC_DATA]" at bounding box center [431, 104] width 141 height 41
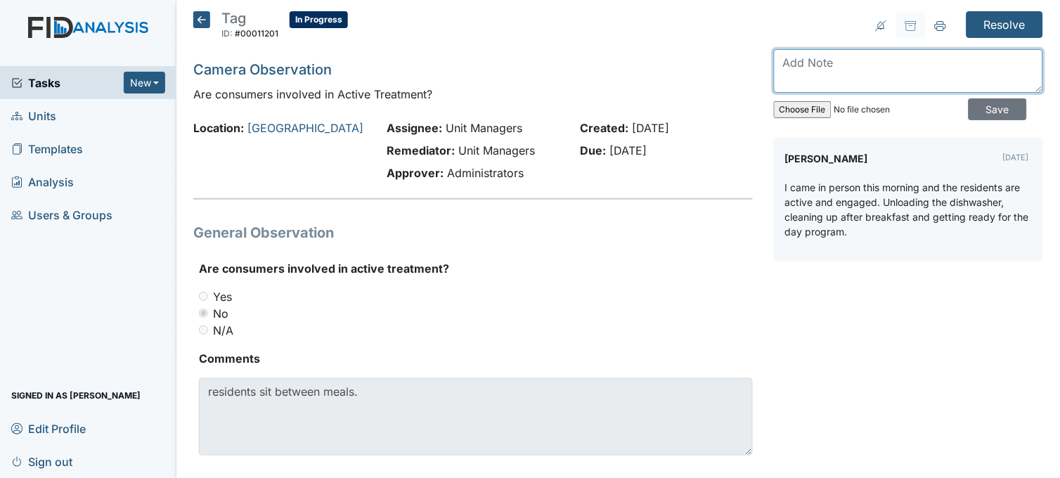
click at [811, 69] on textarea at bounding box center [908, 71] width 269 height 44
click at [194, 15] on icon at bounding box center [201, 19] width 17 height 17
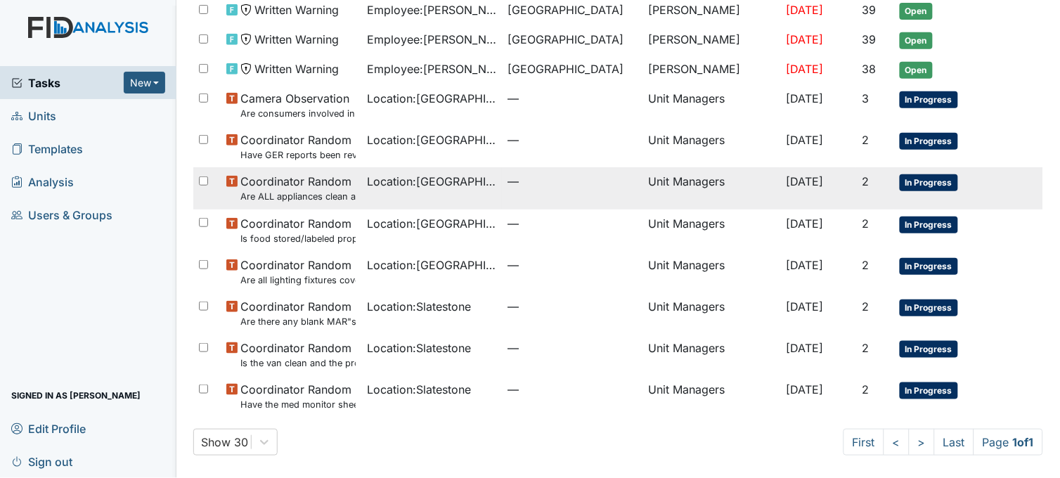
scroll to position [122, 0]
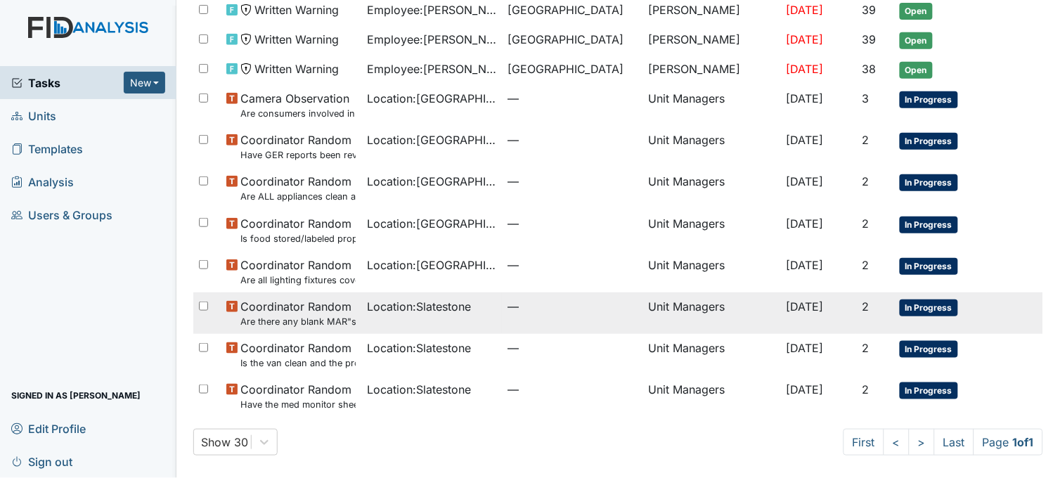
click at [352, 324] on td "Coordinator Random Are there any blank MAR"s" at bounding box center [291, 312] width 141 height 41
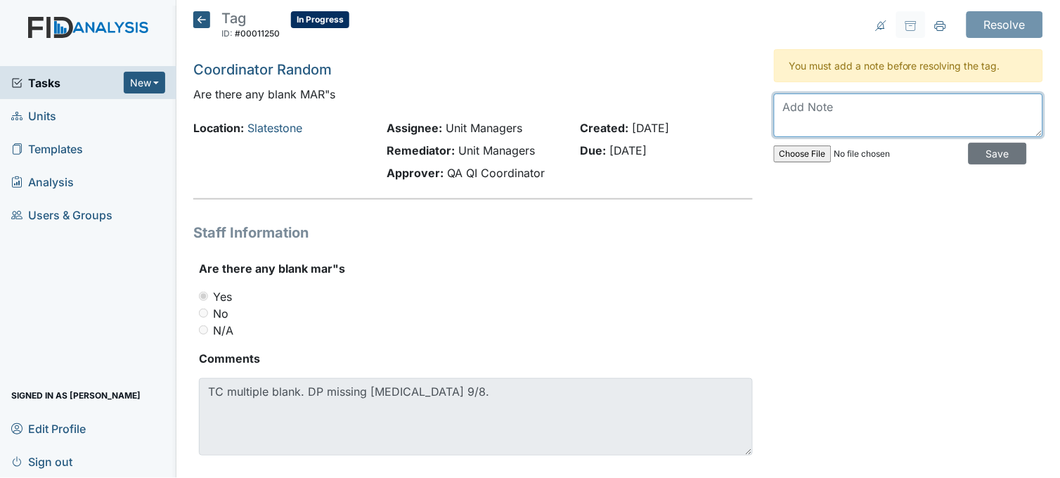
click at [797, 108] on textarea at bounding box center [908, 116] width 269 height 44
drag, startPoint x: 777, startPoint y: 105, endPoint x: 900, endPoint y: 112, distance: 123.2
click at [900, 112] on textarea "staff signed missed med punches. encouraged staff and med monitor to check miss…" at bounding box center [908, 116] width 269 height 44
click at [849, 117] on textarea "staff signed missed med punches. encouraged staff and med monitor to check miss…" at bounding box center [908, 116] width 269 height 44
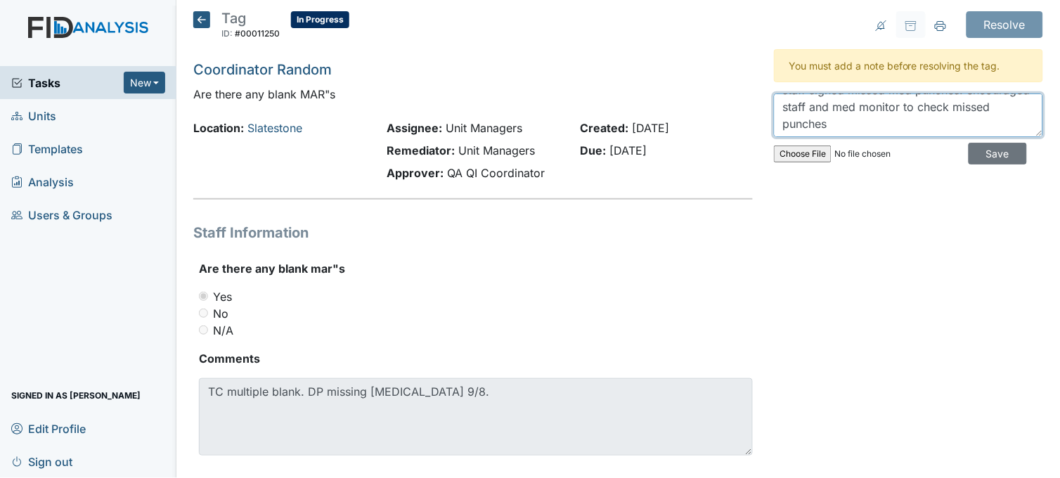
drag, startPoint x: 777, startPoint y: 118, endPoint x: 903, endPoint y: 127, distance: 126.1
click at [903, 127] on textarea "staff signed missed med punches. encouraged staff and med monitor to check miss…" at bounding box center [908, 116] width 269 height 44
type textarea "staff signed missed med punches."
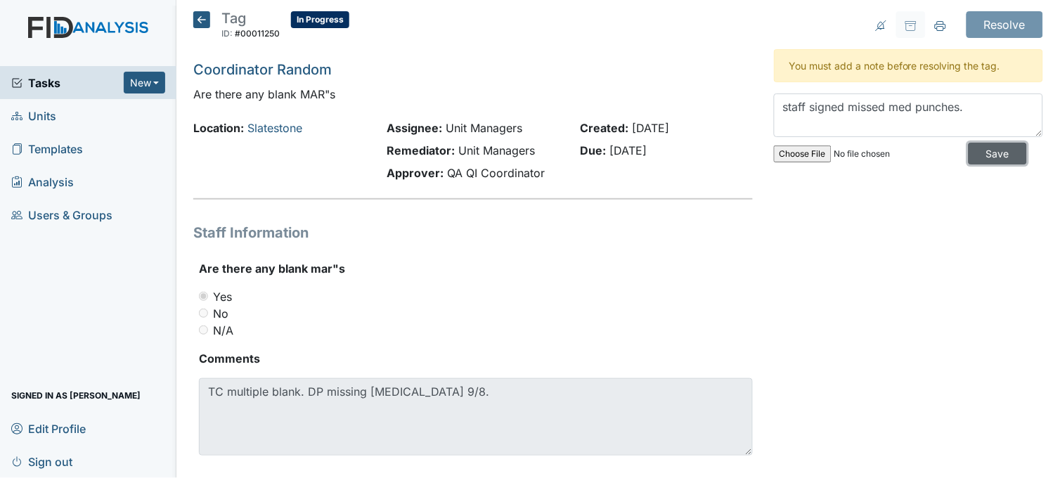
click at [976, 151] on input "Save" at bounding box center [998, 154] width 58 height 22
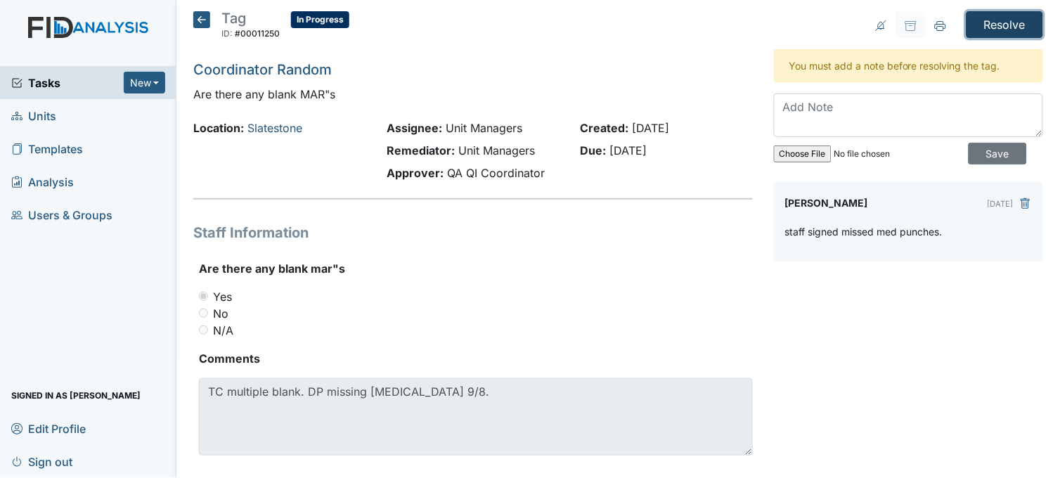
click at [972, 22] on input "Resolve" at bounding box center [1005, 24] width 77 height 27
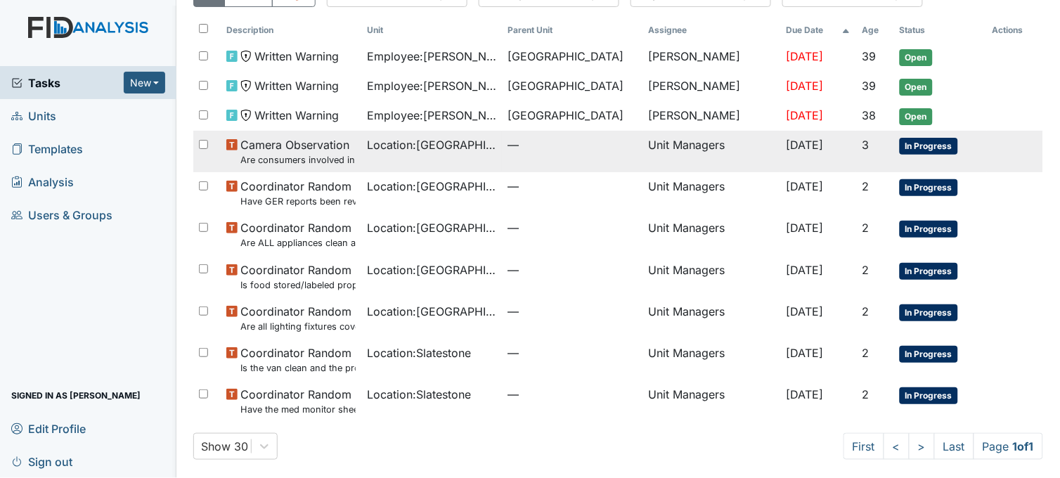
scroll to position [128, 0]
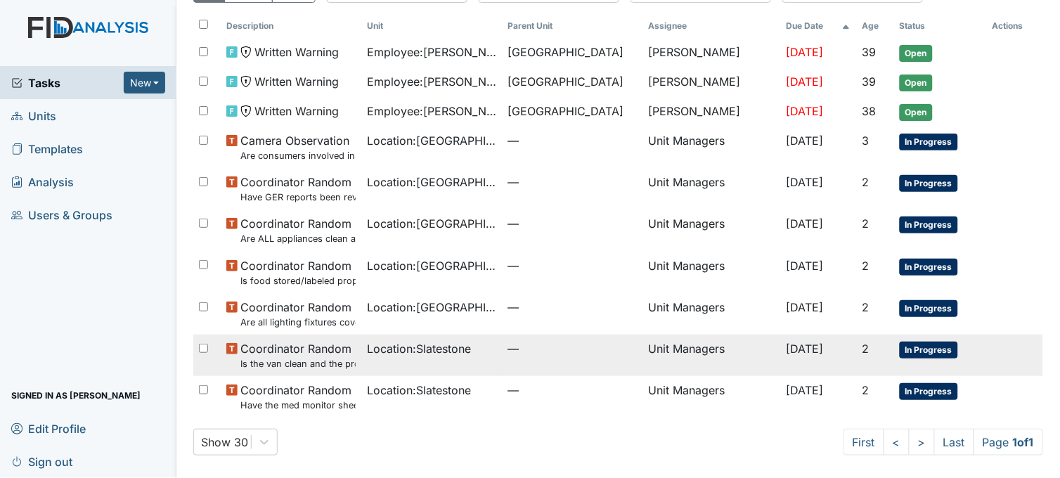
click at [463, 354] on span "Location : Slatestone" at bounding box center [419, 348] width 104 height 17
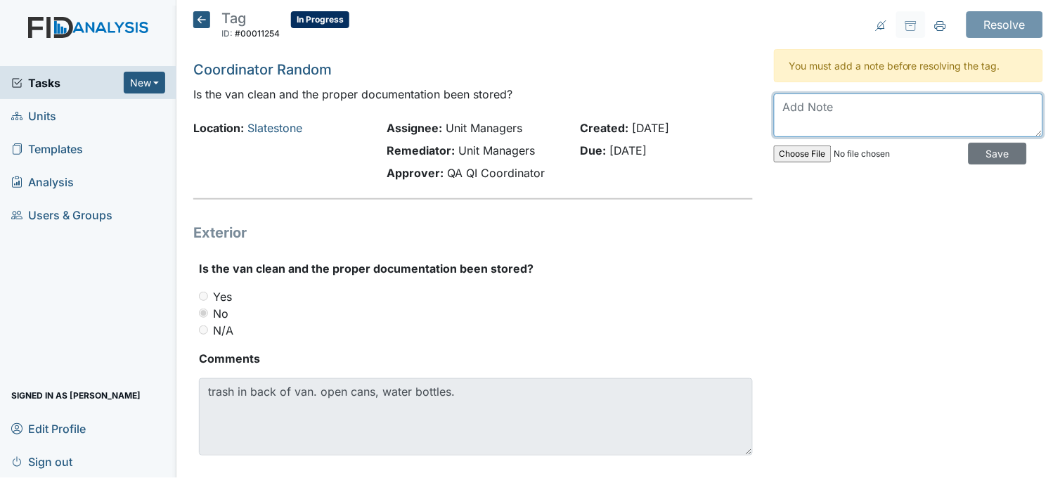
click at [823, 106] on textarea at bounding box center [908, 116] width 269 height 44
click at [840, 106] on textarea "van cleaned all trash removed. spoke wih staff about maintaining a clean van an…" at bounding box center [908, 116] width 269 height 44
click at [809, 125] on textarea "van cleaned, all trash removed. spoke with staff about maintaining a clean van …" at bounding box center [908, 116] width 269 height 44
type textarea "van cleaned, all trash removed. spoke with staff about maintaining a clean van …"
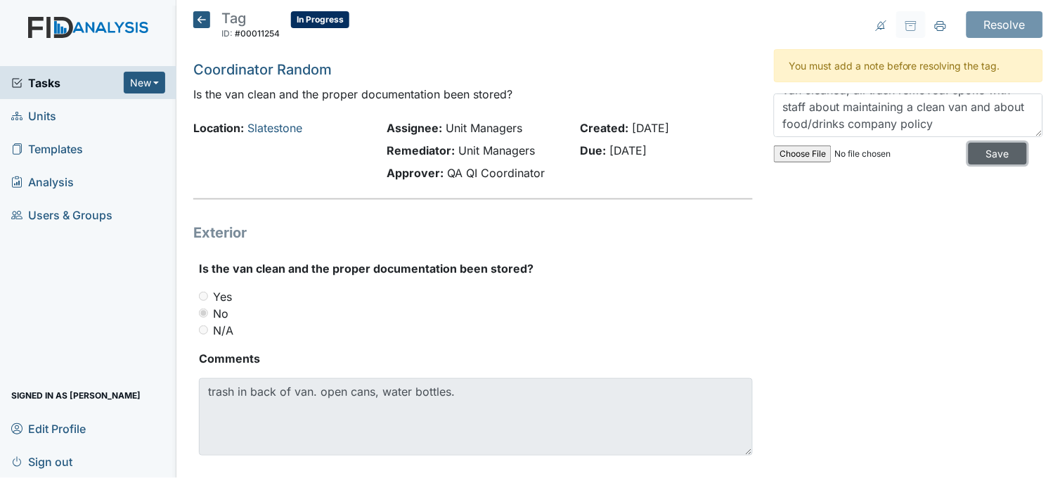
click at [977, 150] on input "Save" at bounding box center [998, 154] width 58 height 22
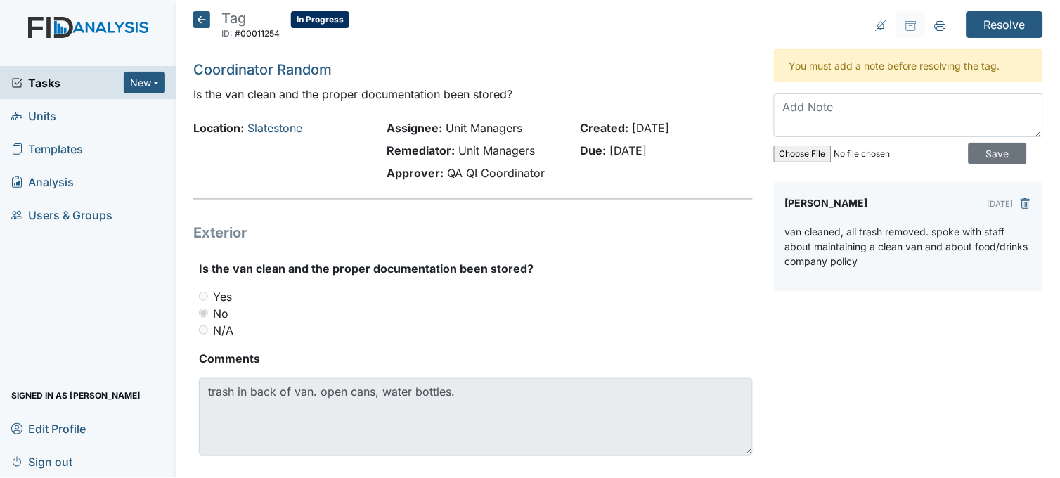
scroll to position [0, 0]
click at [983, 20] on input "Resolve" at bounding box center [1005, 24] width 77 height 27
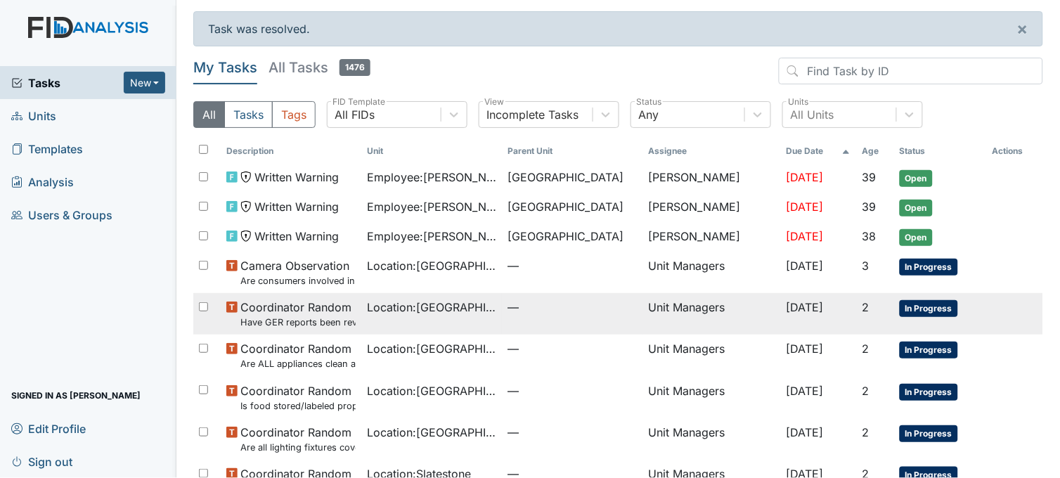
scroll to position [86, 0]
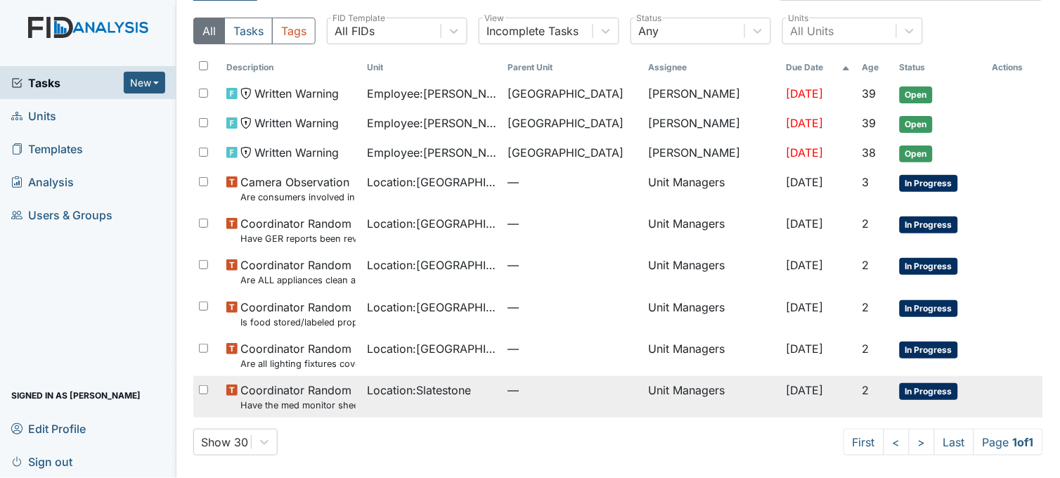
click at [466, 391] on span "Location : Slatestone" at bounding box center [419, 390] width 104 height 17
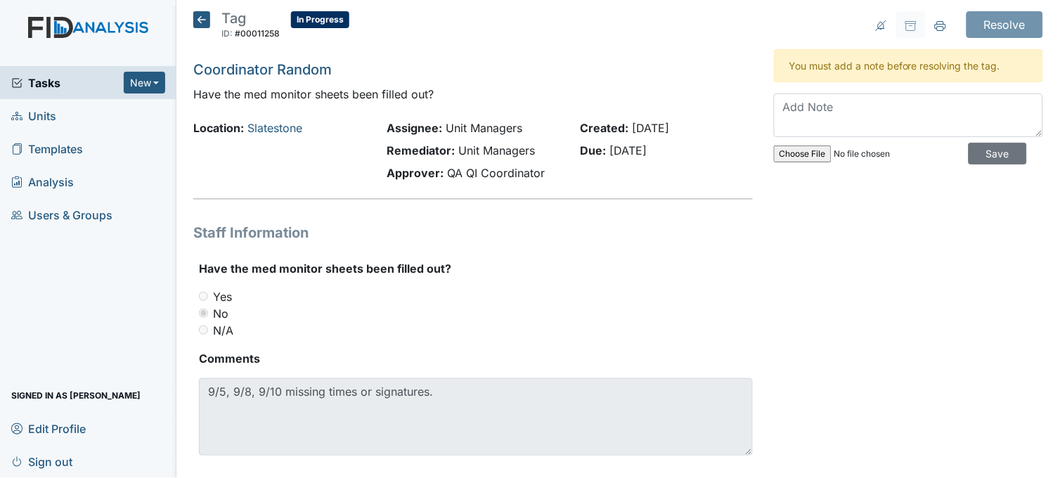
click at [200, 21] on icon at bounding box center [201, 19] width 17 height 17
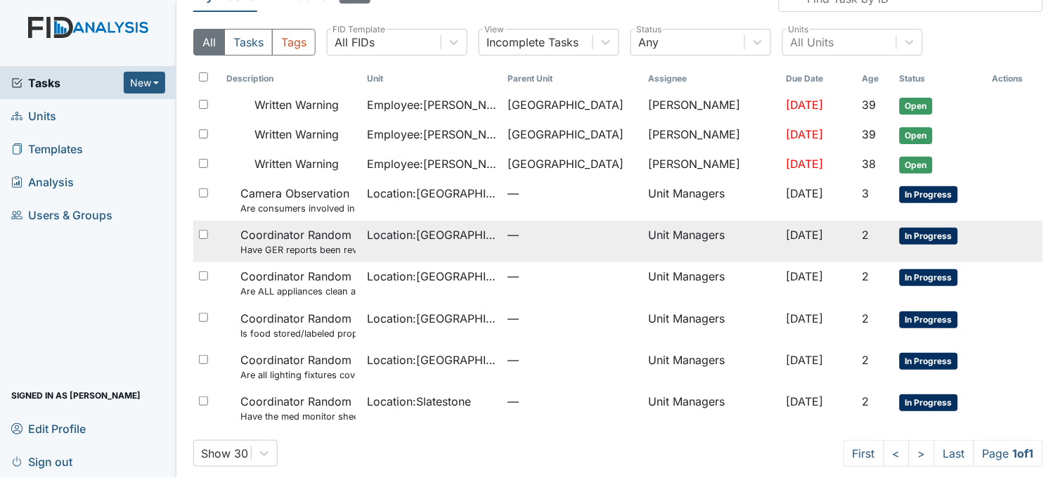
scroll to position [39, 0]
